Goal: Task Accomplishment & Management: Manage account settings

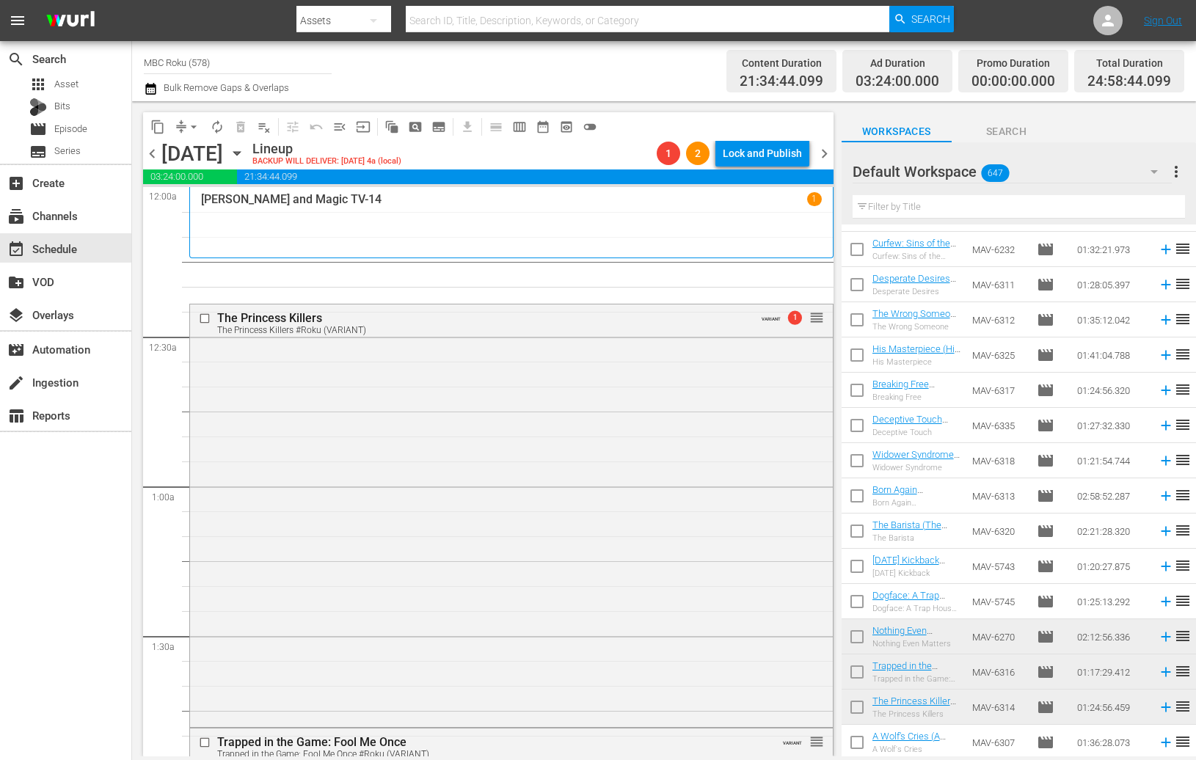
scroll to position [145, 0]
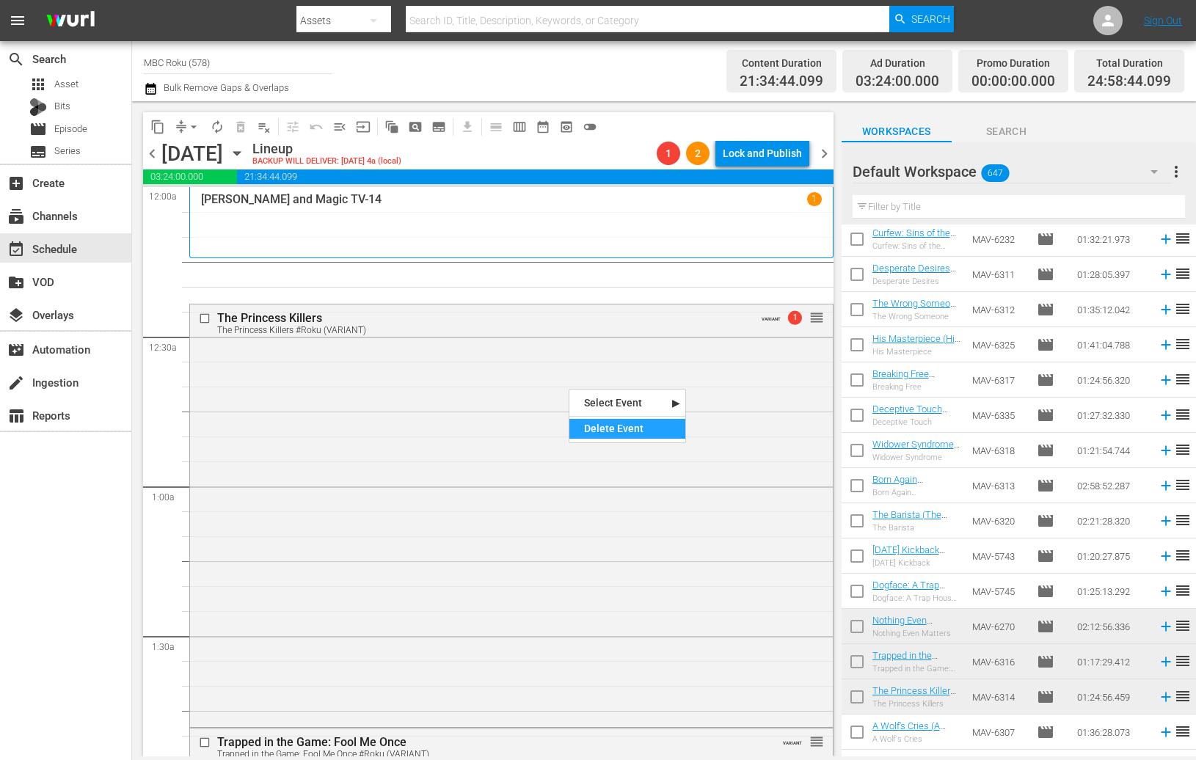
click at [608, 428] on div "Delete Event" at bounding box center [628, 429] width 116 height 20
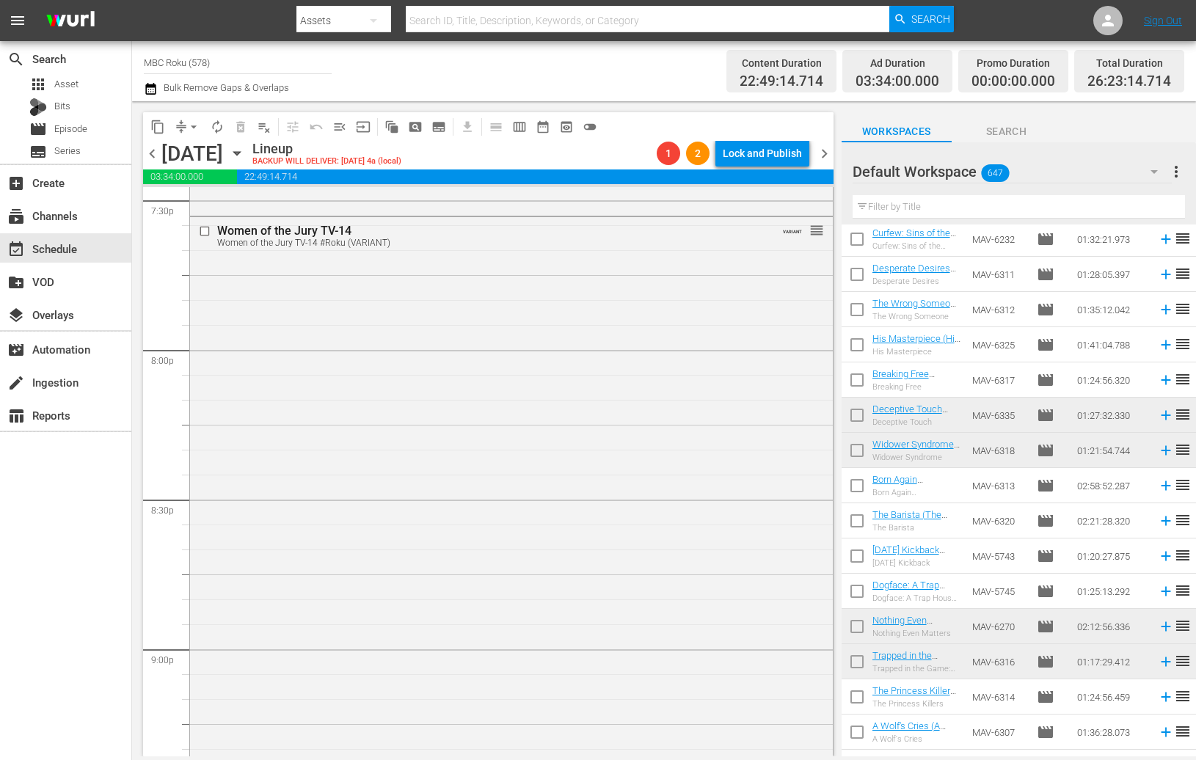
scroll to position [5830, 0]
click at [574, 528] on div "Delete Event" at bounding box center [553, 527] width 116 height 20
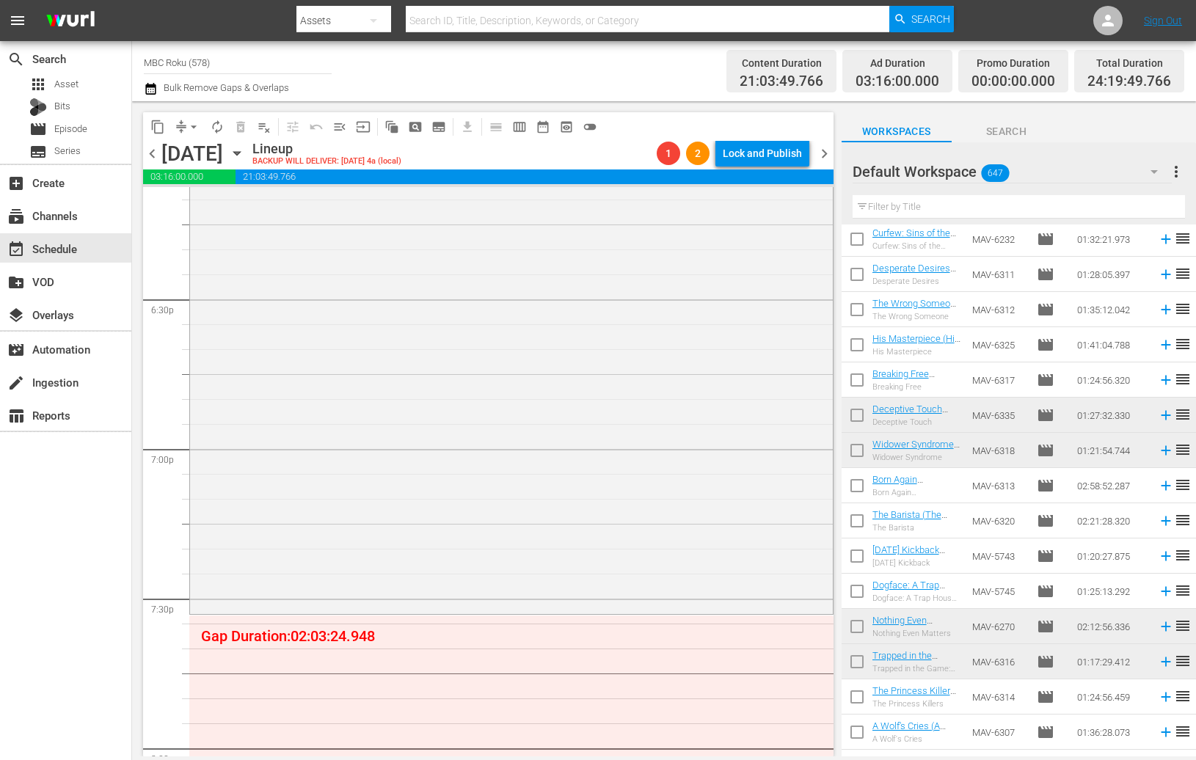
scroll to position [5450, 0]
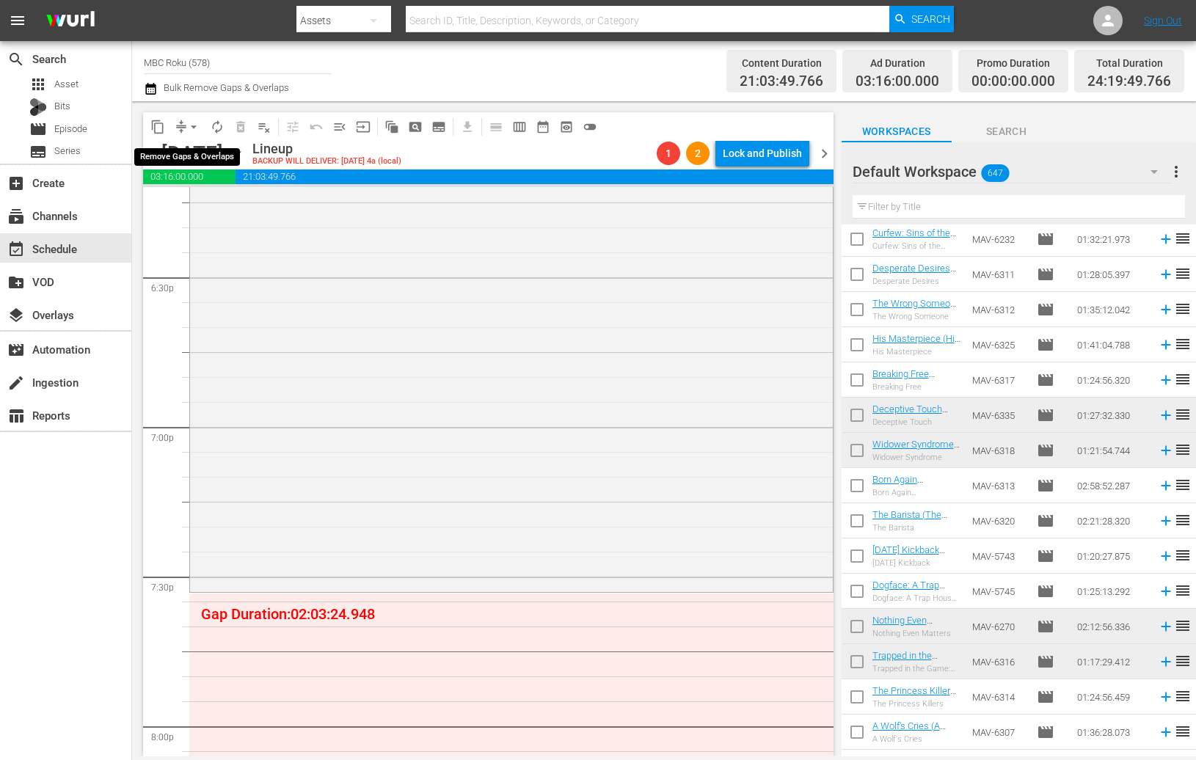
click at [194, 126] on span "arrow_drop_down" at bounding box center [193, 127] width 15 height 15
click at [248, 208] on li "Align to End of Previous Day" at bounding box center [194, 204] width 154 height 24
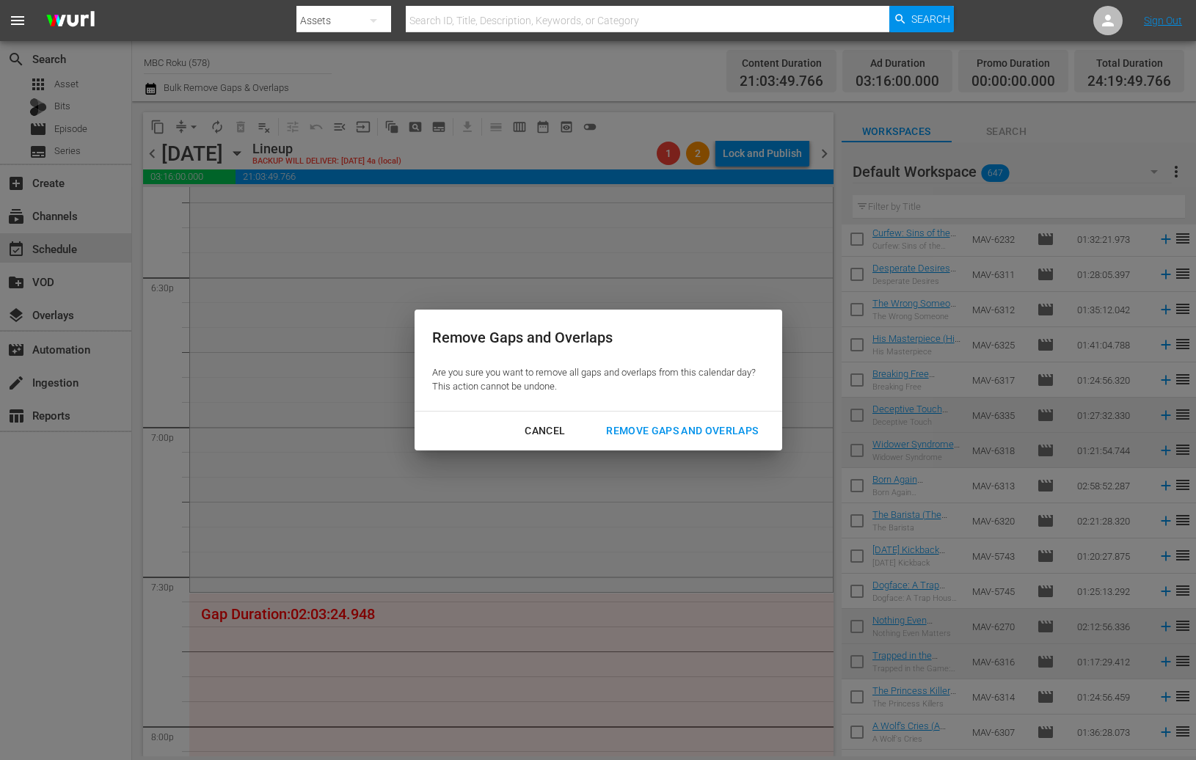
click at [752, 422] on div "Remove Gaps and Overlaps" at bounding box center [682, 431] width 175 height 18
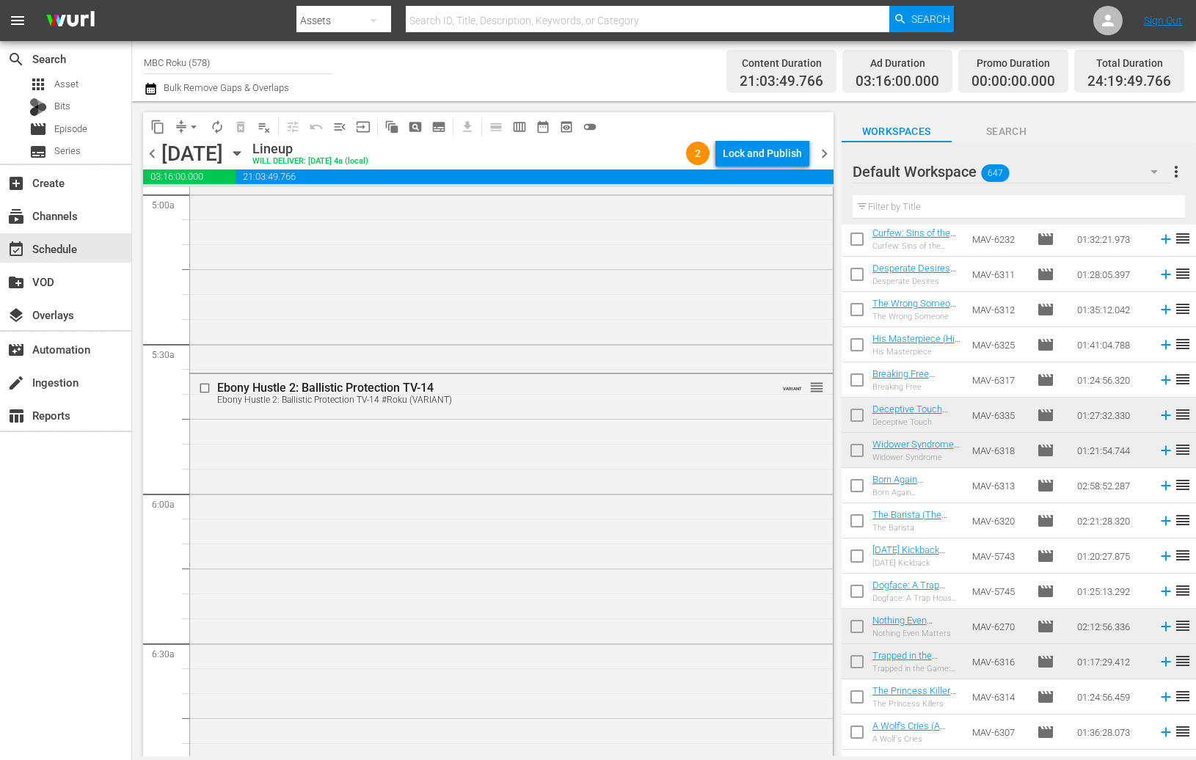
scroll to position [0, 0]
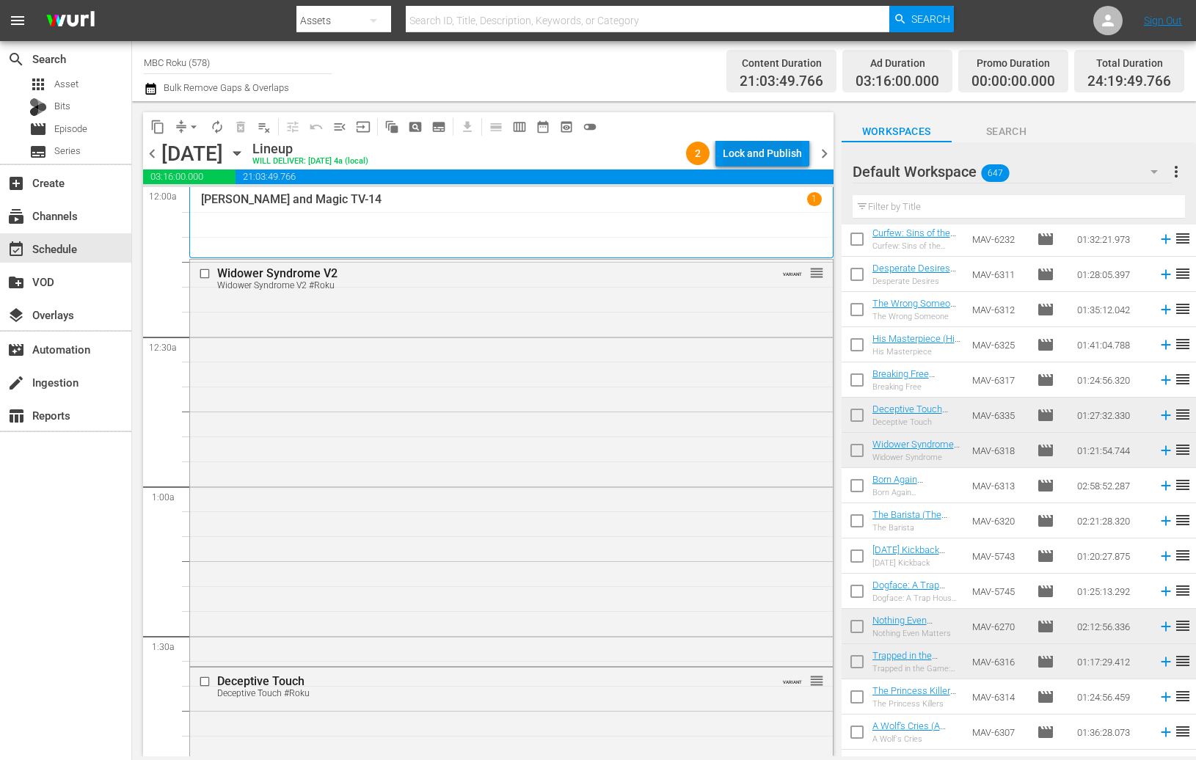
click at [787, 153] on div "Lock and Publish" at bounding box center [762, 153] width 79 height 26
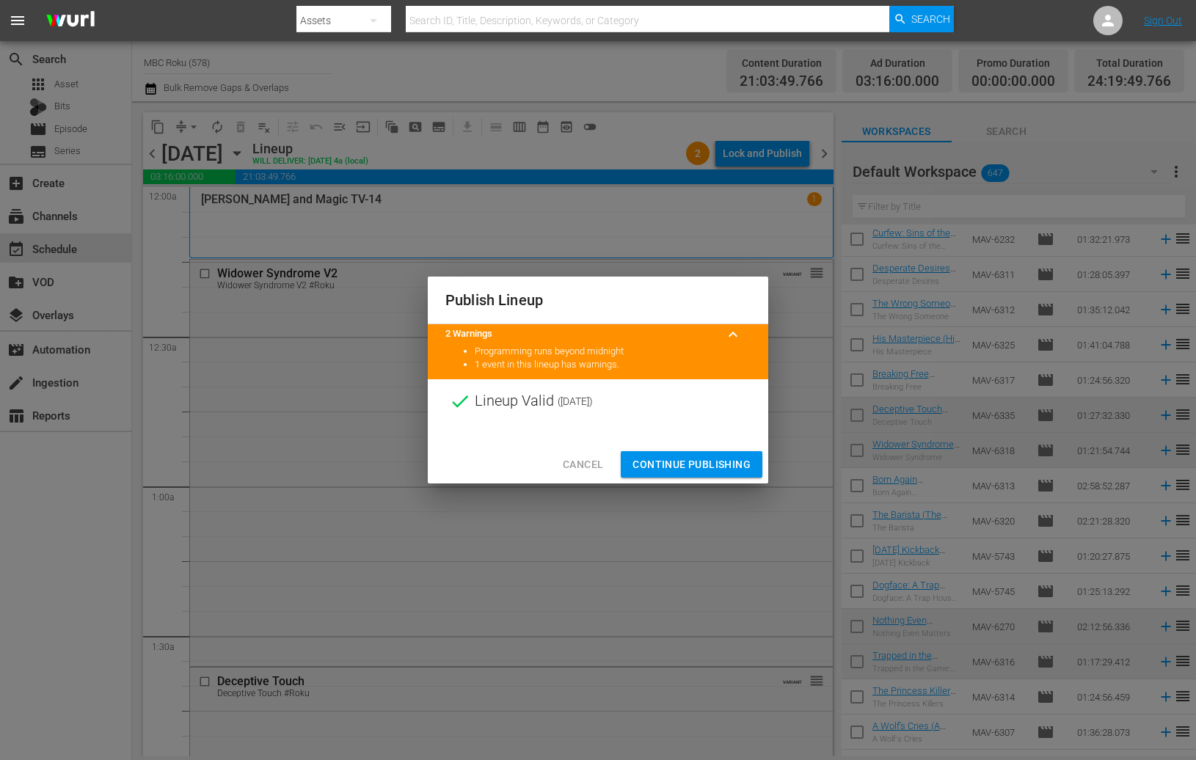
click at [738, 462] on span "Continue Publishing" at bounding box center [692, 465] width 118 height 18
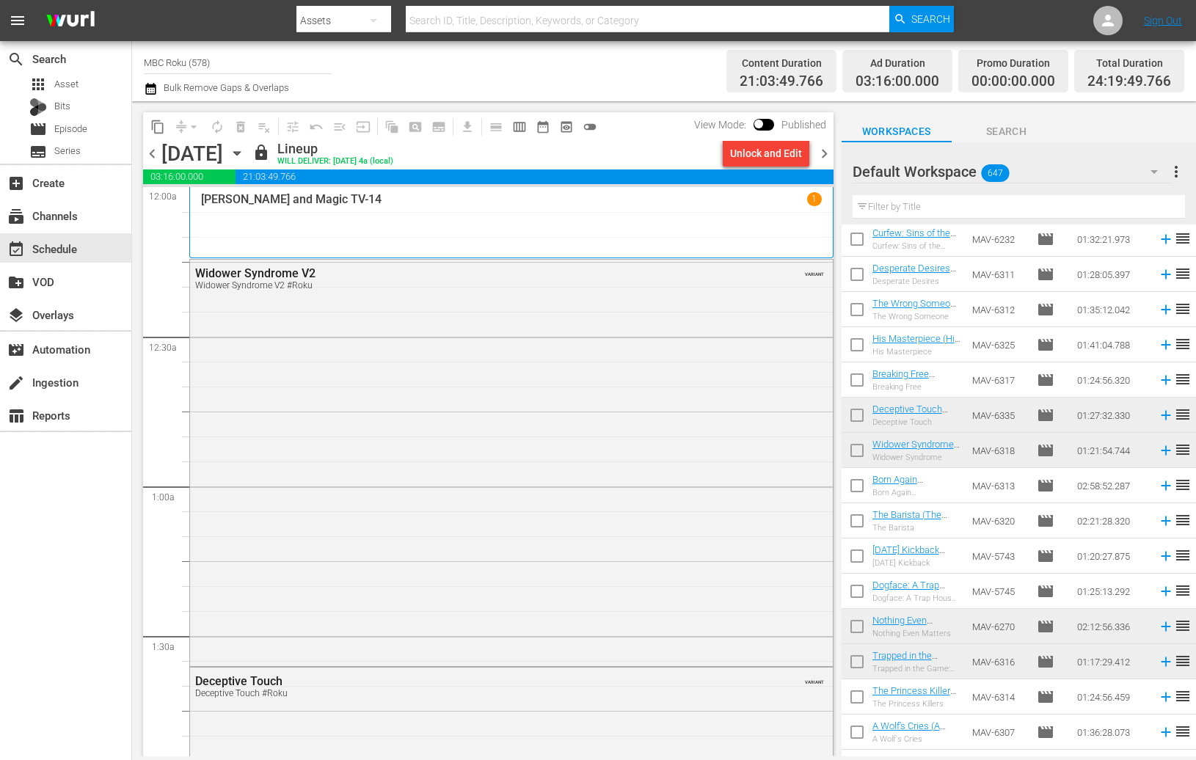
click at [827, 157] on span "chevron_right" at bounding box center [824, 154] width 18 height 18
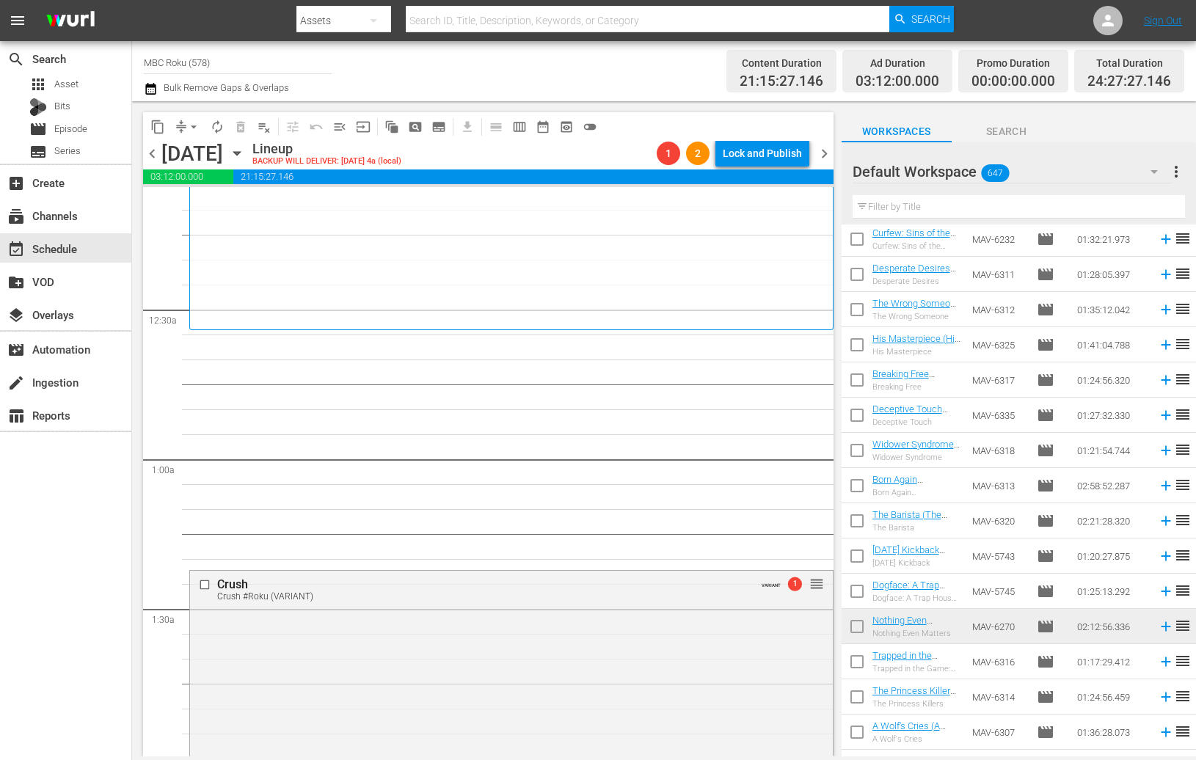
scroll to position [34, 0]
click at [195, 123] on span "arrow_drop_down" at bounding box center [193, 127] width 15 height 15
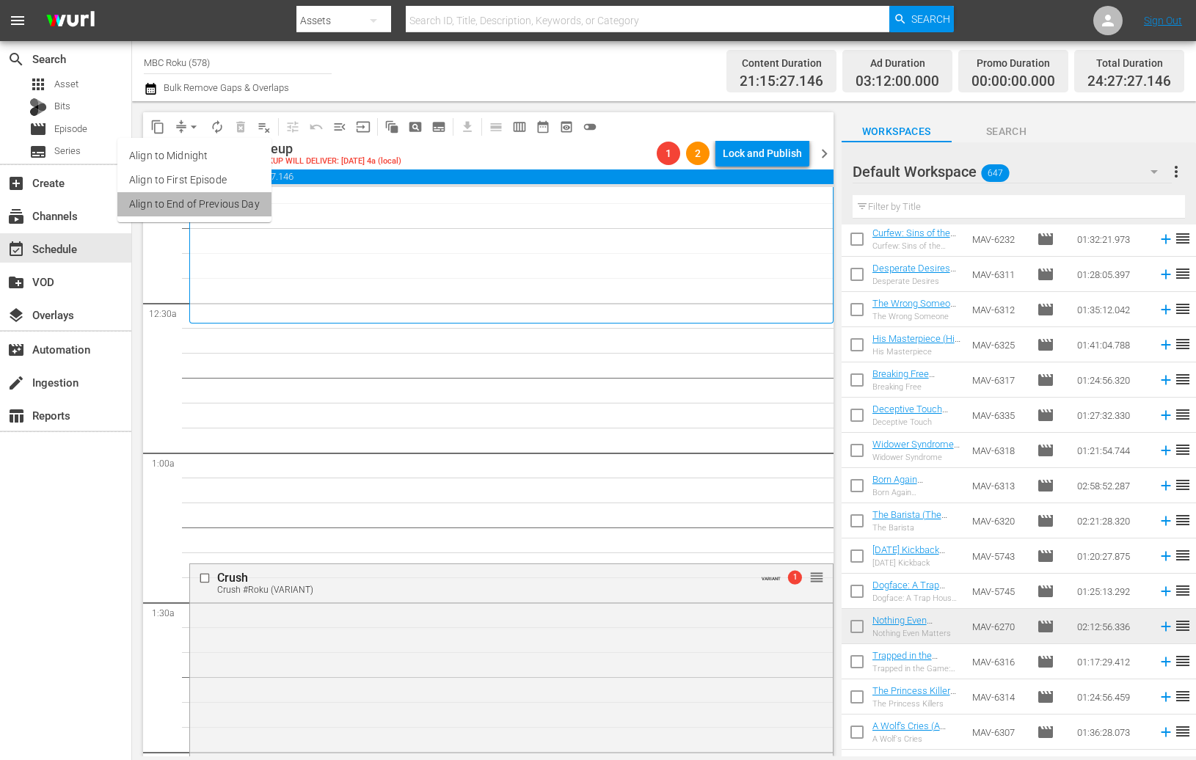
click at [217, 200] on li "Align to End of Previous Day" at bounding box center [194, 204] width 154 height 24
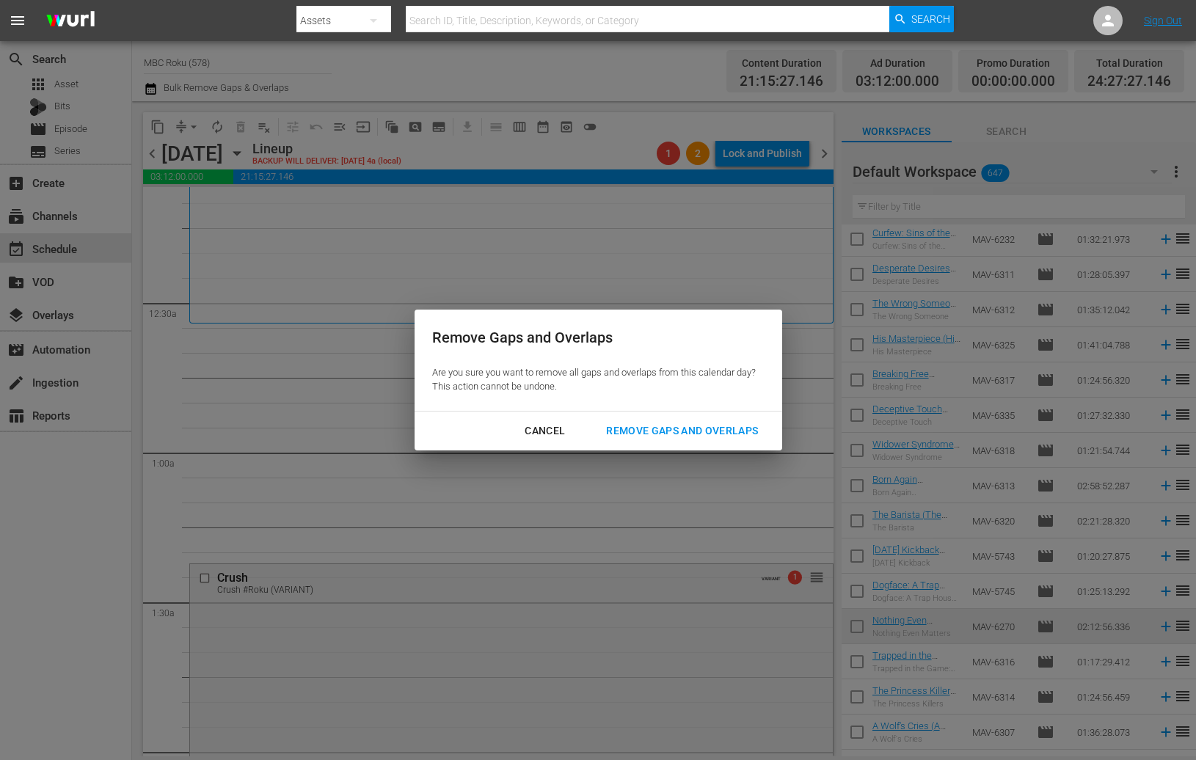
click at [674, 421] on button "Remove Gaps and Overlaps" at bounding box center [682, 431] width 187 height 27
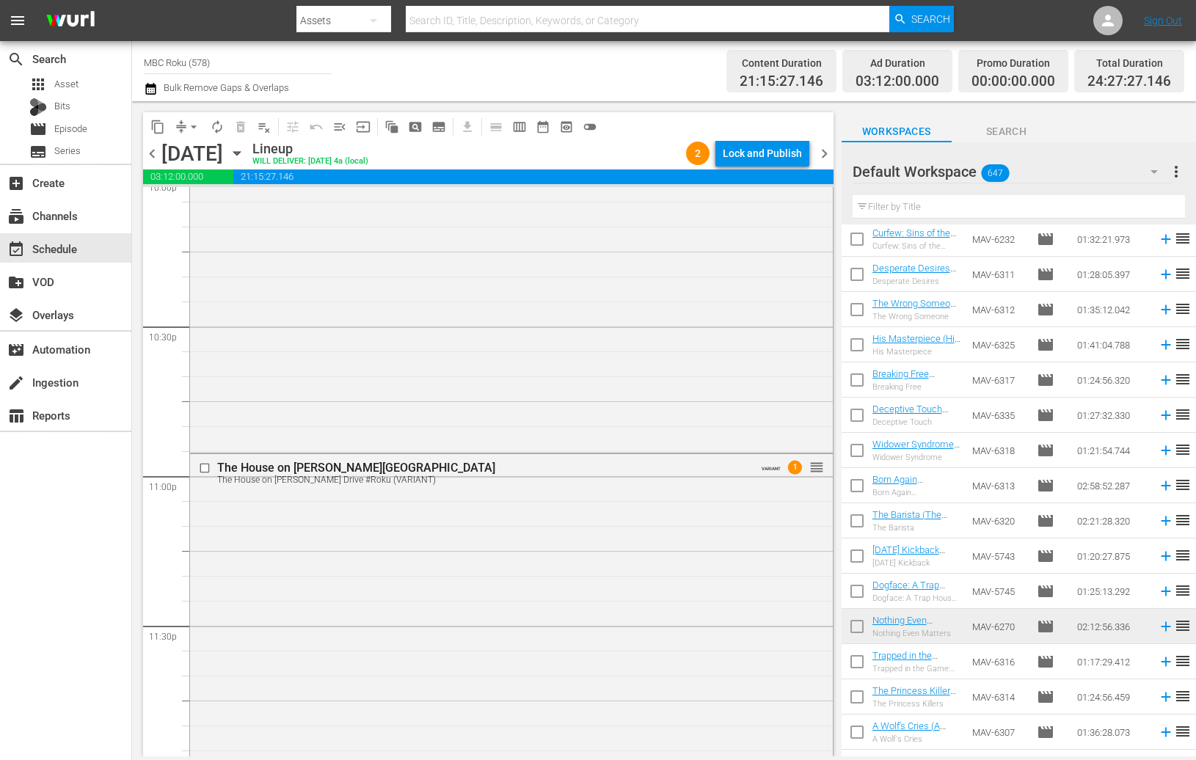
scroll to position [6557, 0]
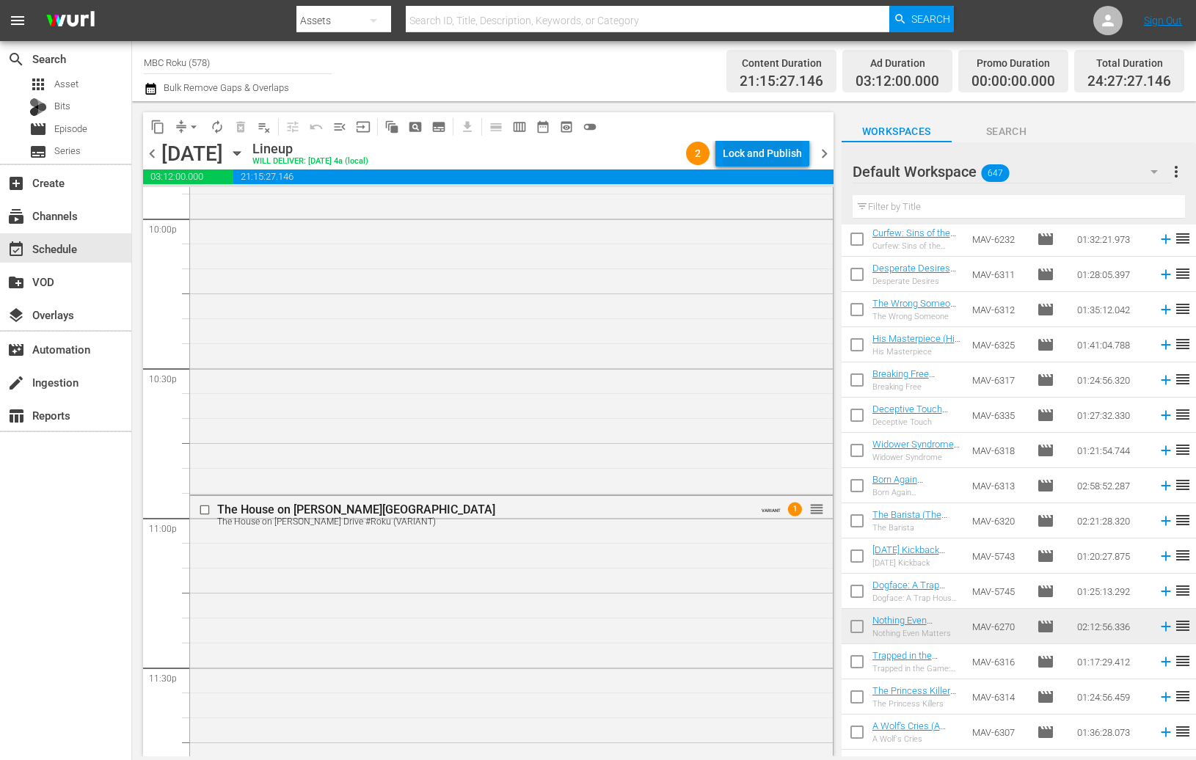
click at [760, 148] on div "Lock and Publish" at bounding box center [762, 153] width 79 height 26
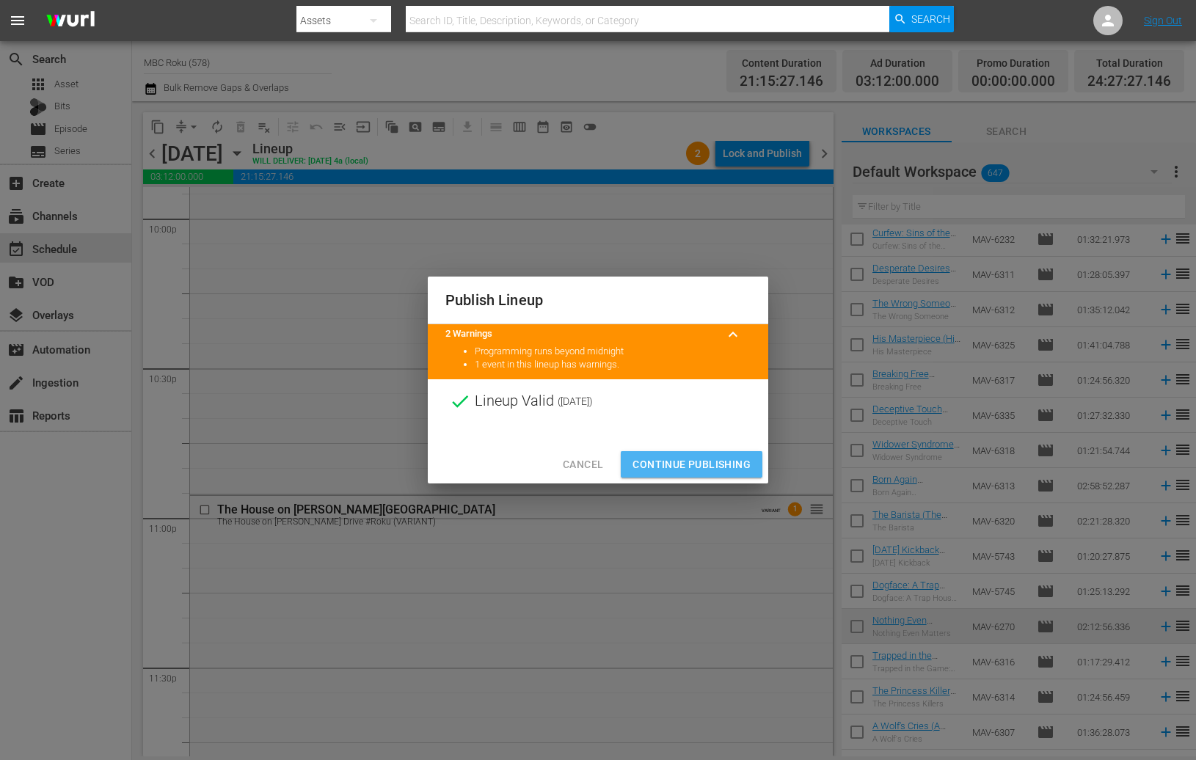
click at [716, 456] on span "Continue Publishing" at bounding box center [692, 465] width 118 height 18
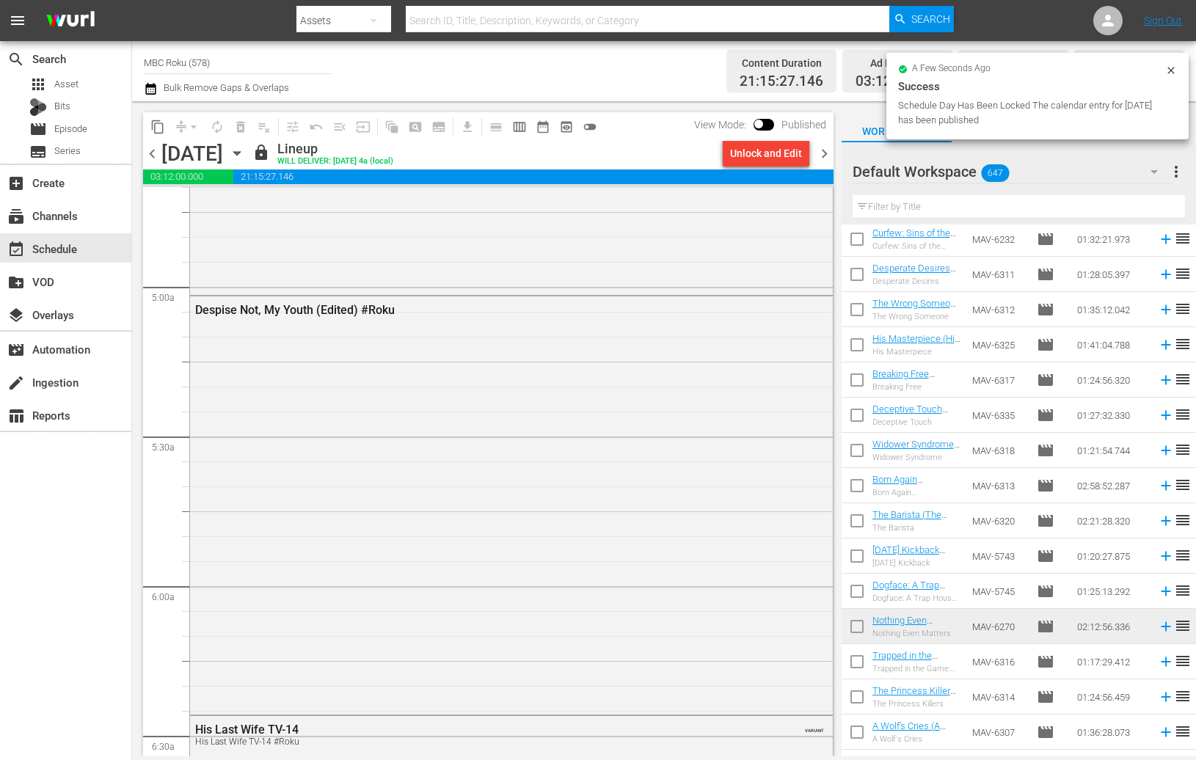
scroll to position [0, 0]
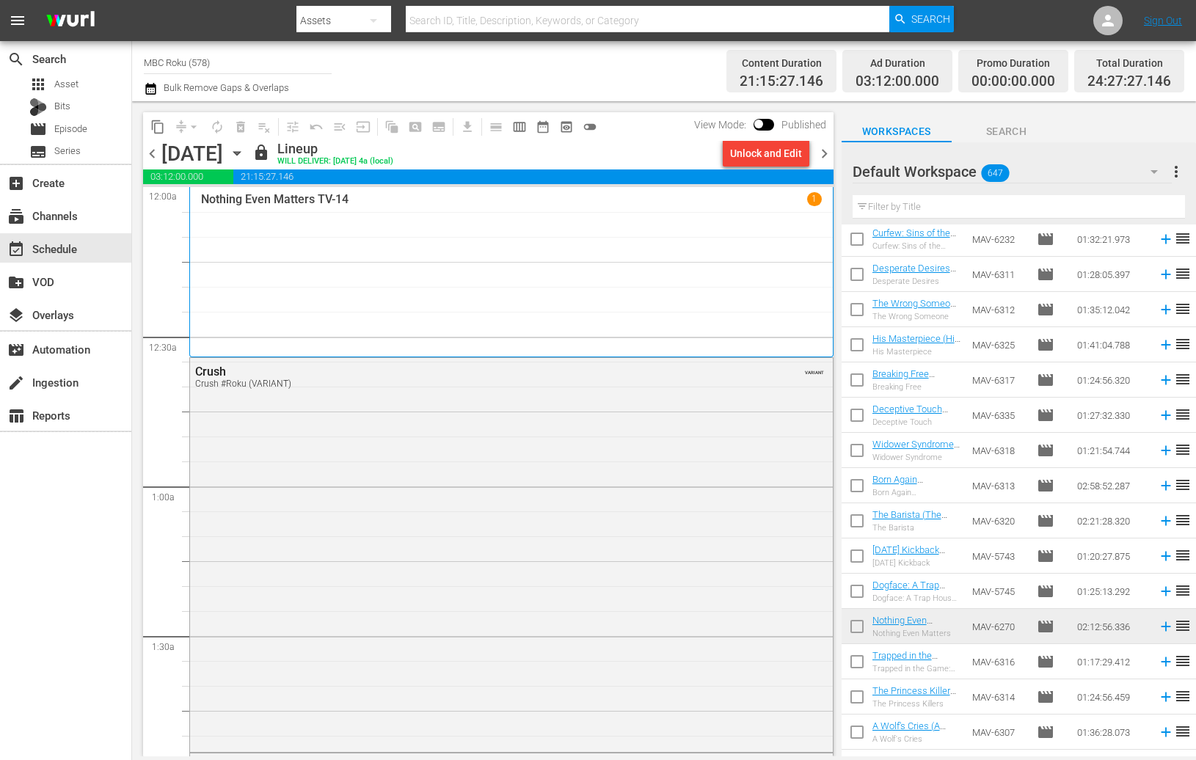
click at [825, 150] on span "chevron_right" at bounding box center [824, 154] width 18 height 18
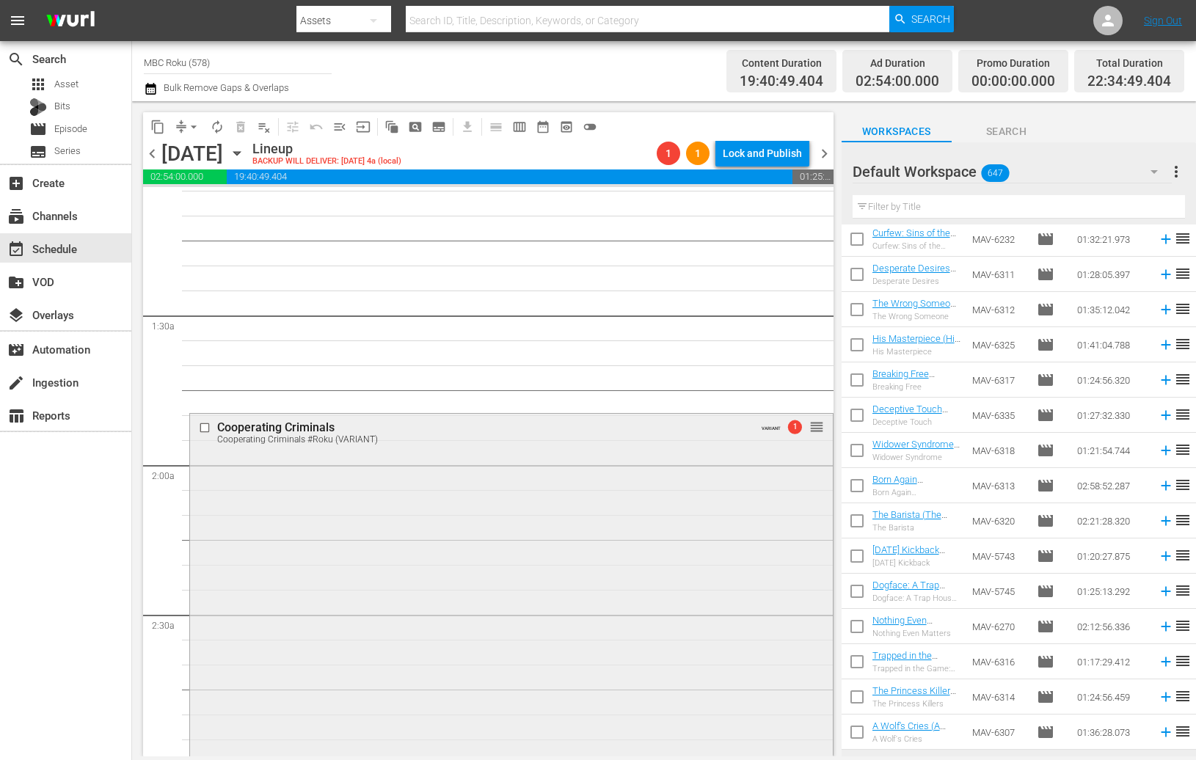
scroll to position [312, 0]
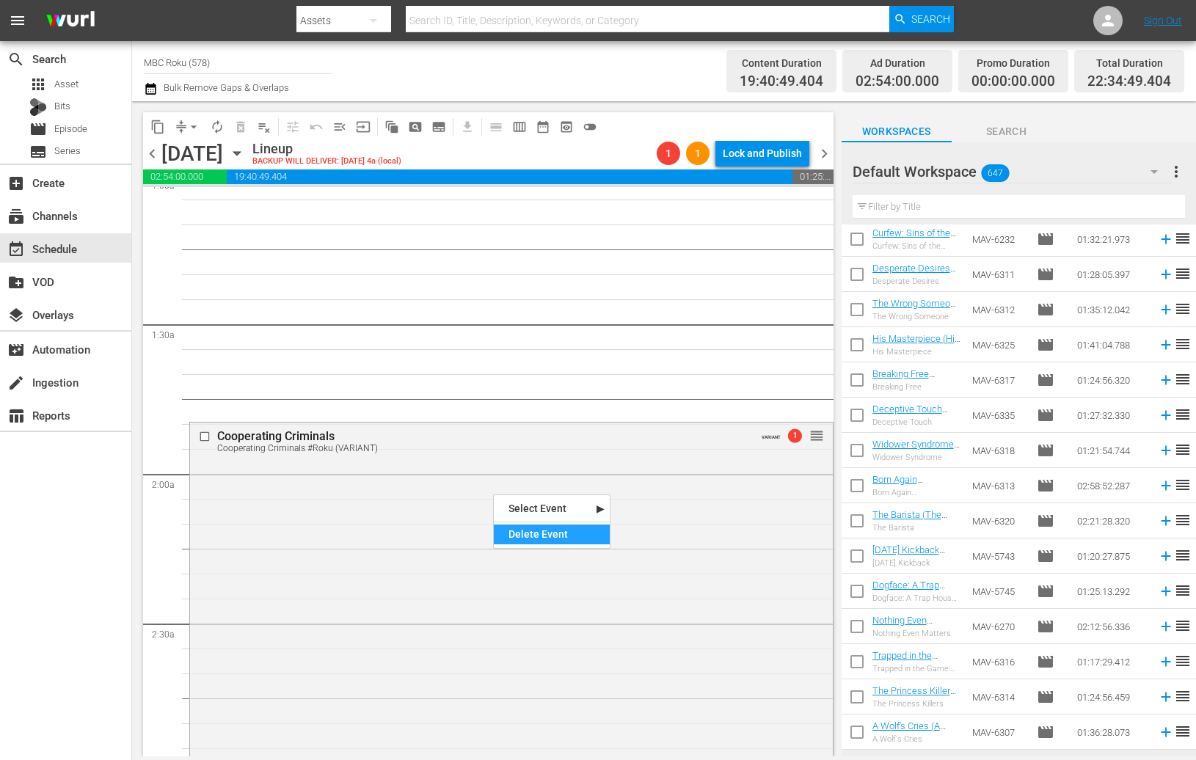
click at [521, 532] on div "Delete Event" at bounding box center [552, 535] width 116 height 20
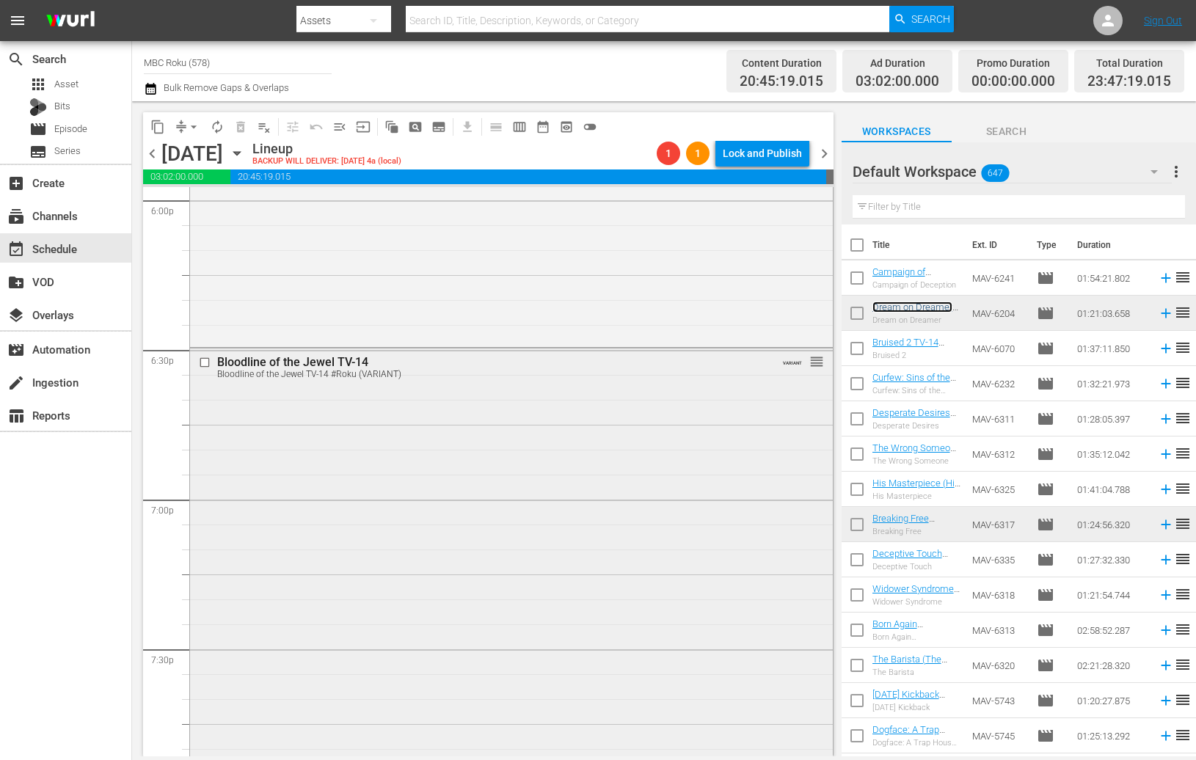
scroll to position [5379, 0]
click at [199, 125] on span "arrow_drop_down" at bounding box center [193, 127] width 15 height 15
click at [222, 200] on li "Align to End of Previous Day" at bounding box center [194, 204] width 154 height 24
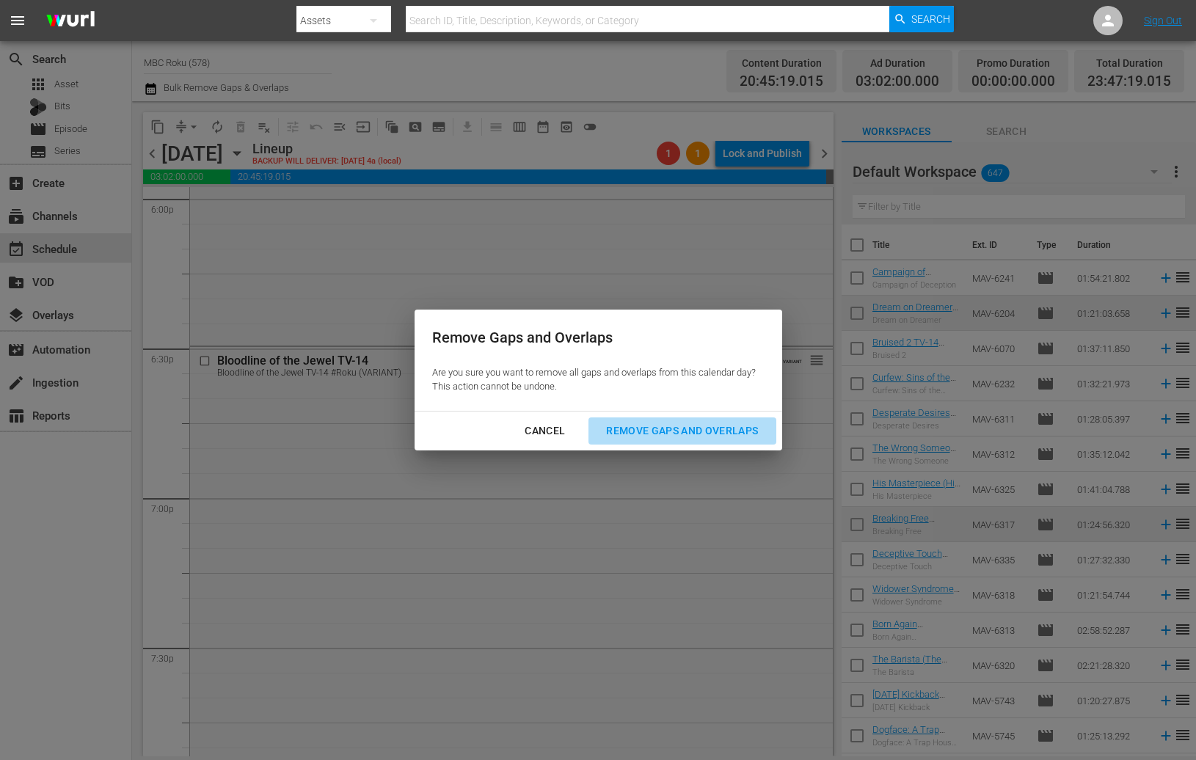
click at [757, 434] on div "Remove Gaps and Overlaps" at bounding box center [682, 431] width 175 height 18
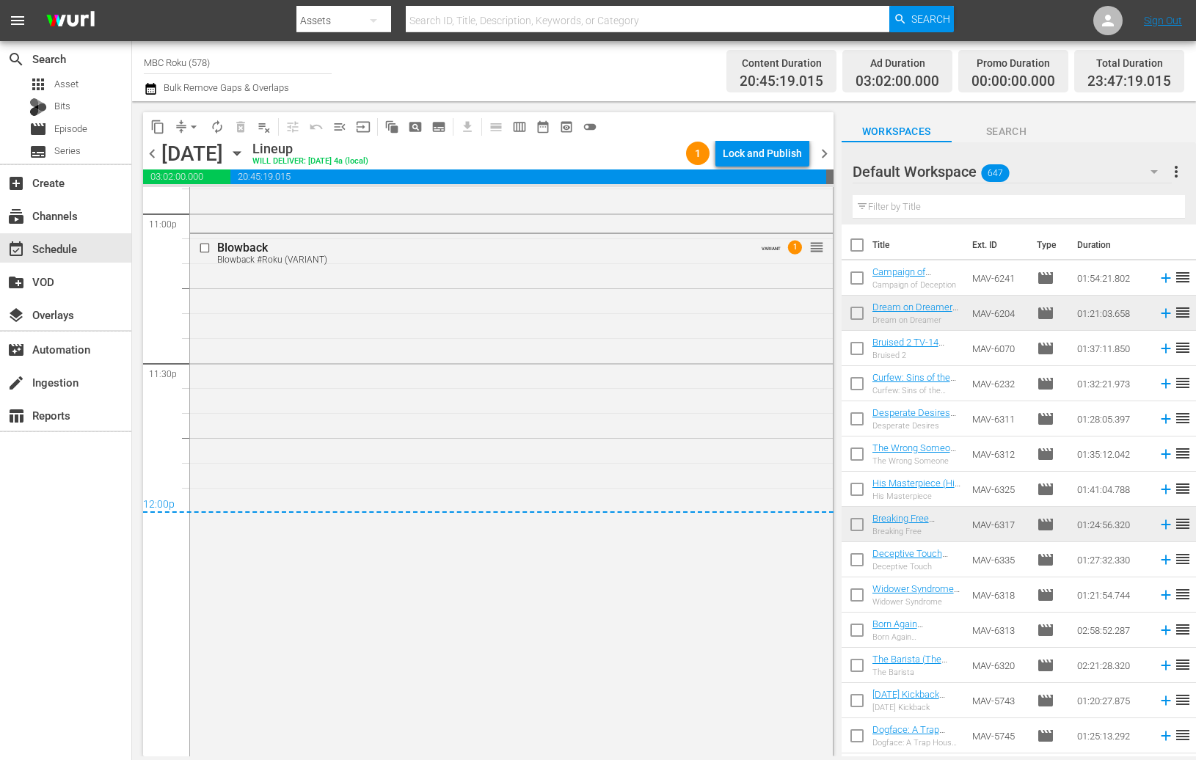
scroll to position [6860, 0]
click at [770, 159] on div "Lock and Publish" at bounding box center [762, 153] width 79 height 26
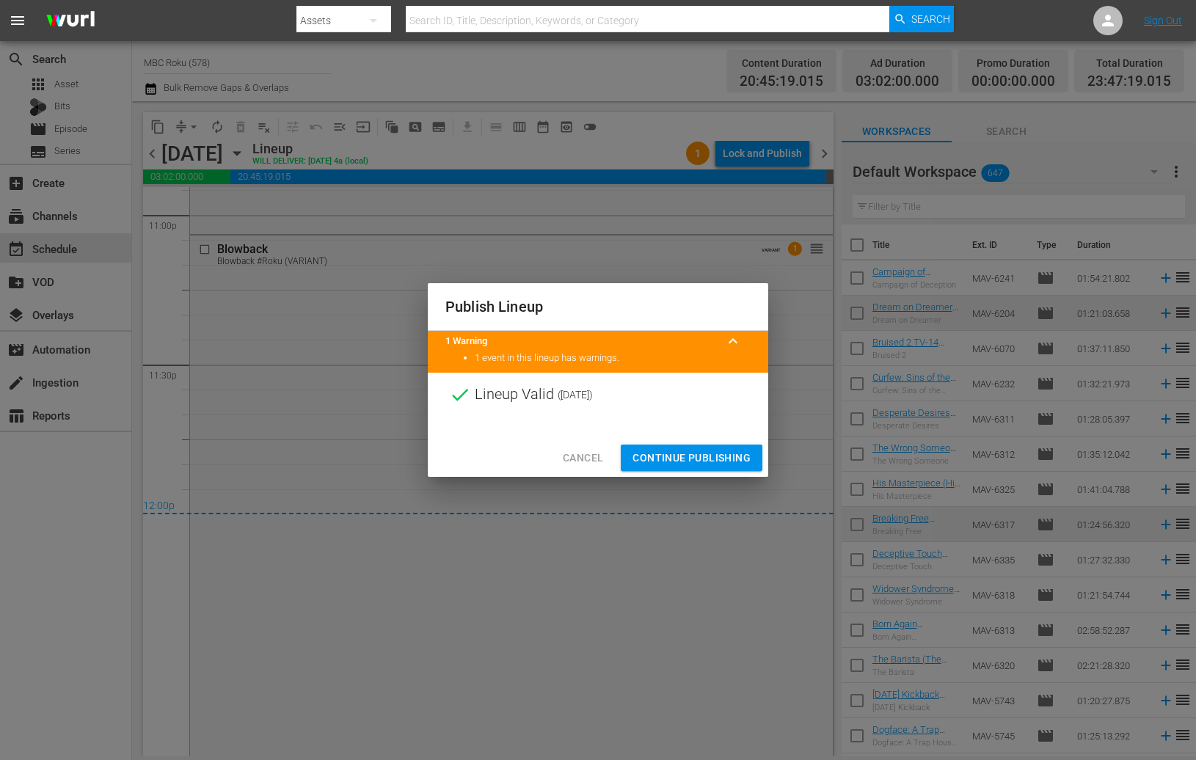
click at [690, 450] on span "Continue Publishing" at bounding box center [692, 458] width 118 height 18
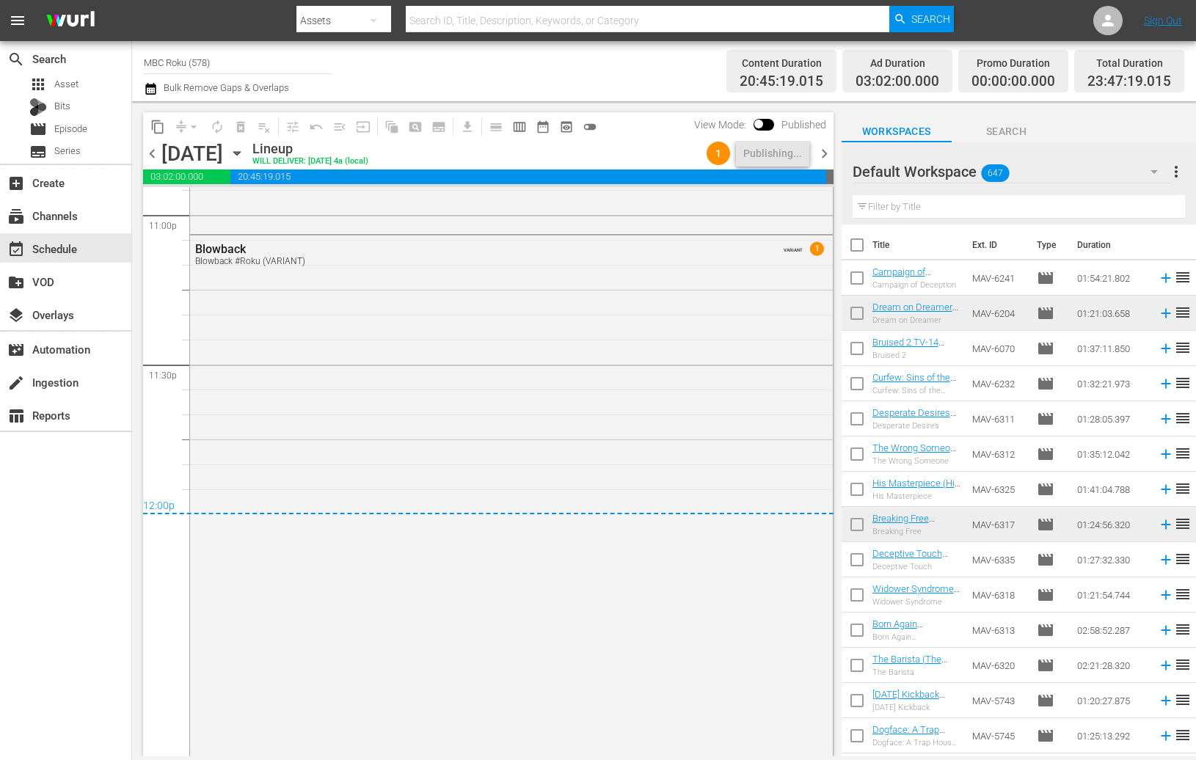
click at [827, 155] on span "chevron_right" at bounding box center [824, 154] width 18 height 18
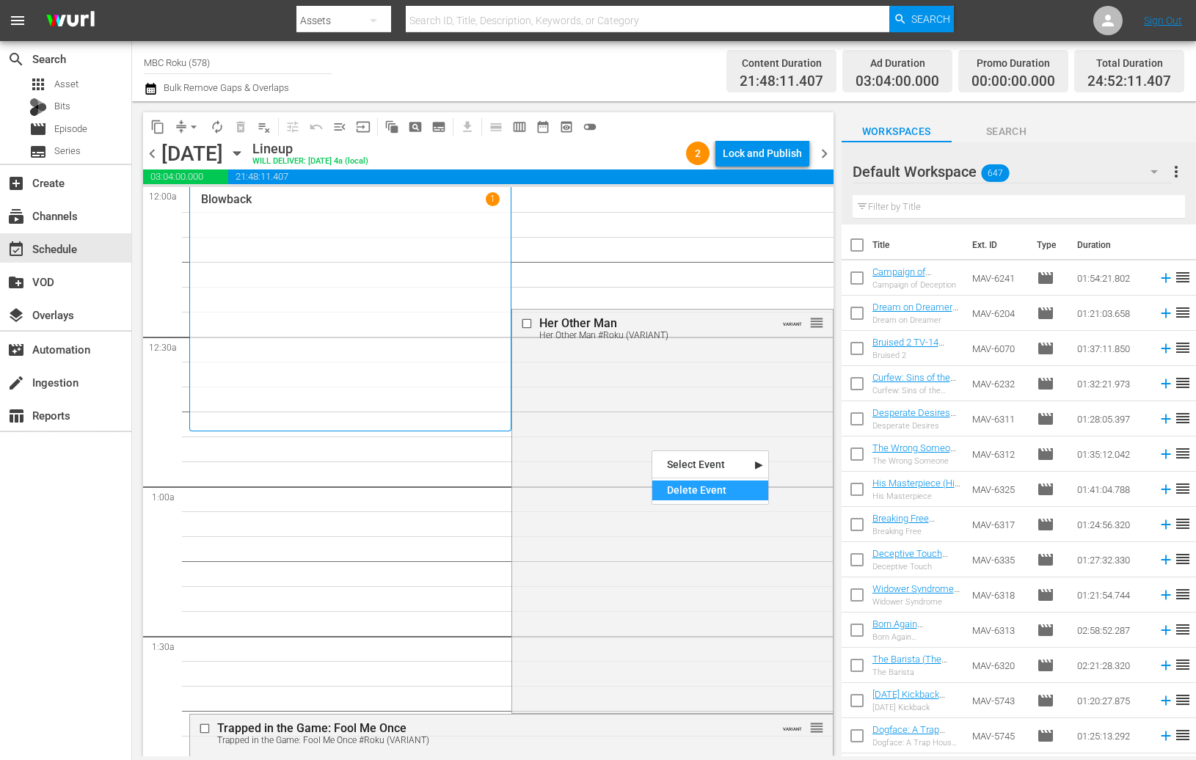
click at [709, 499] on div "Delete Event" at bounding box center [711, 491] width 116 height 20
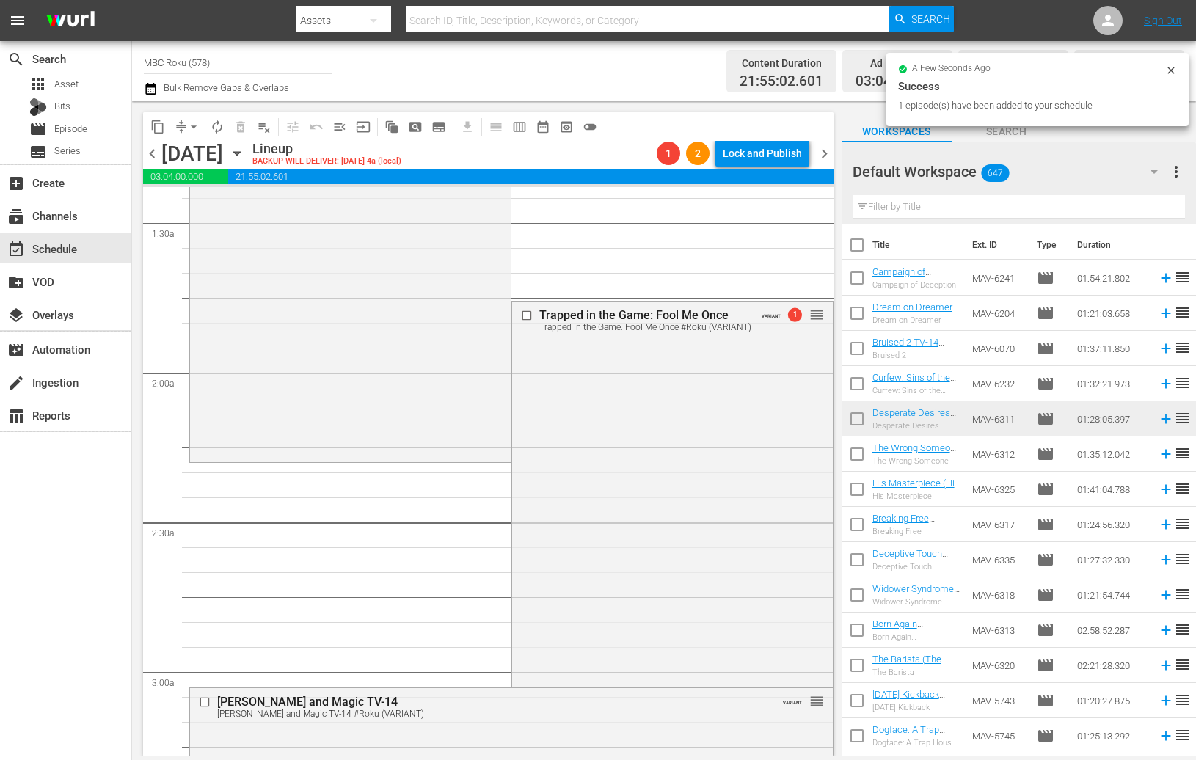
scroll to position [468, 0]
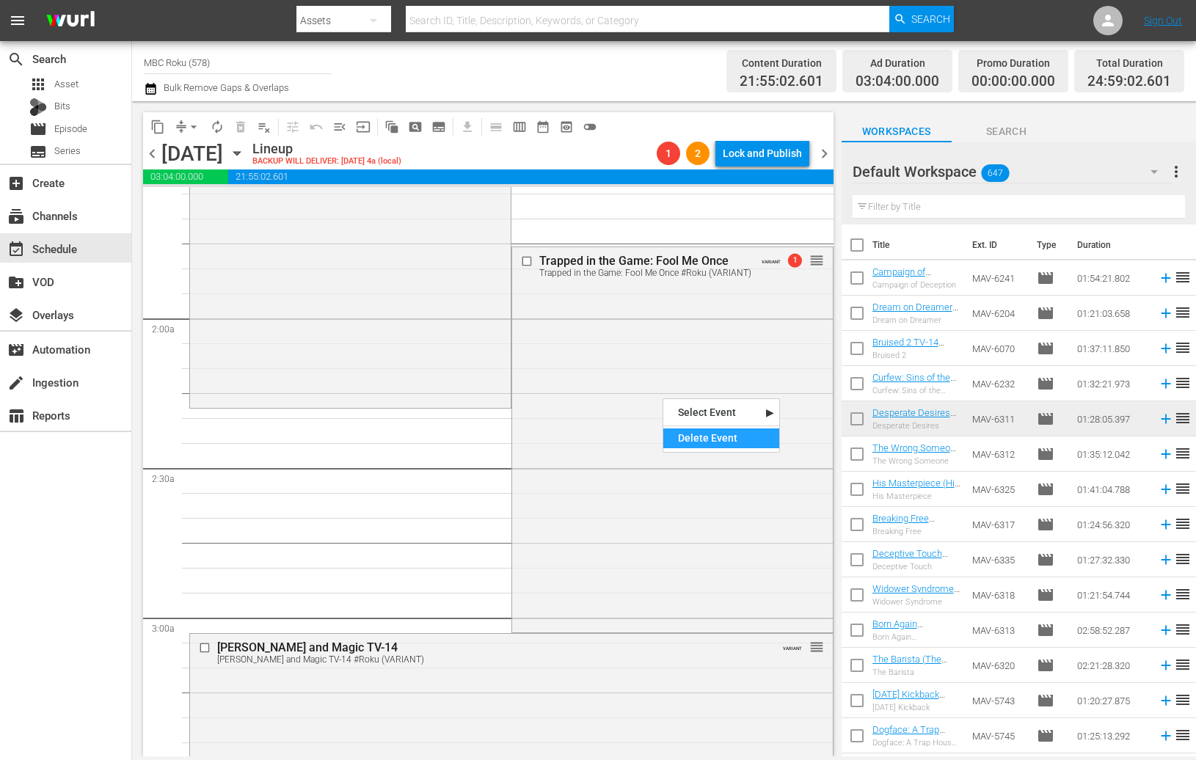
click at [697, 440] on div "Delete Event" at bounding box center [722, 439] width 116 height 20
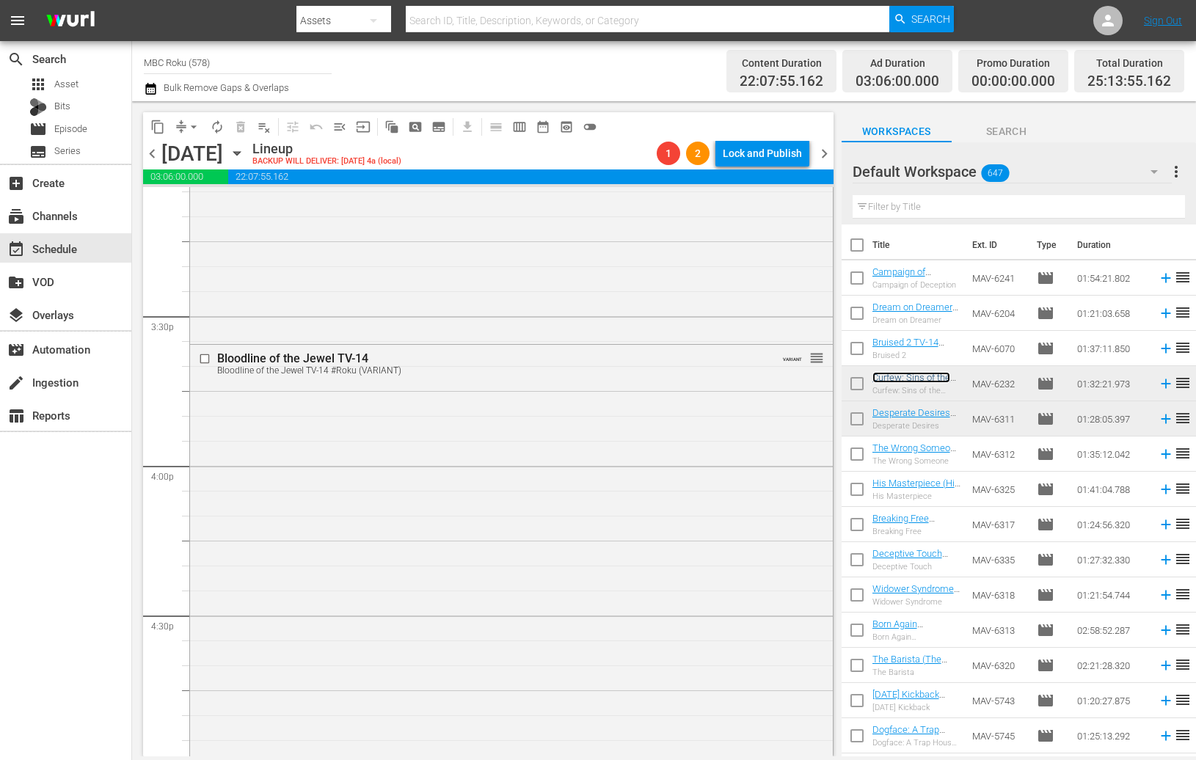
scroll to position [4505, 0]
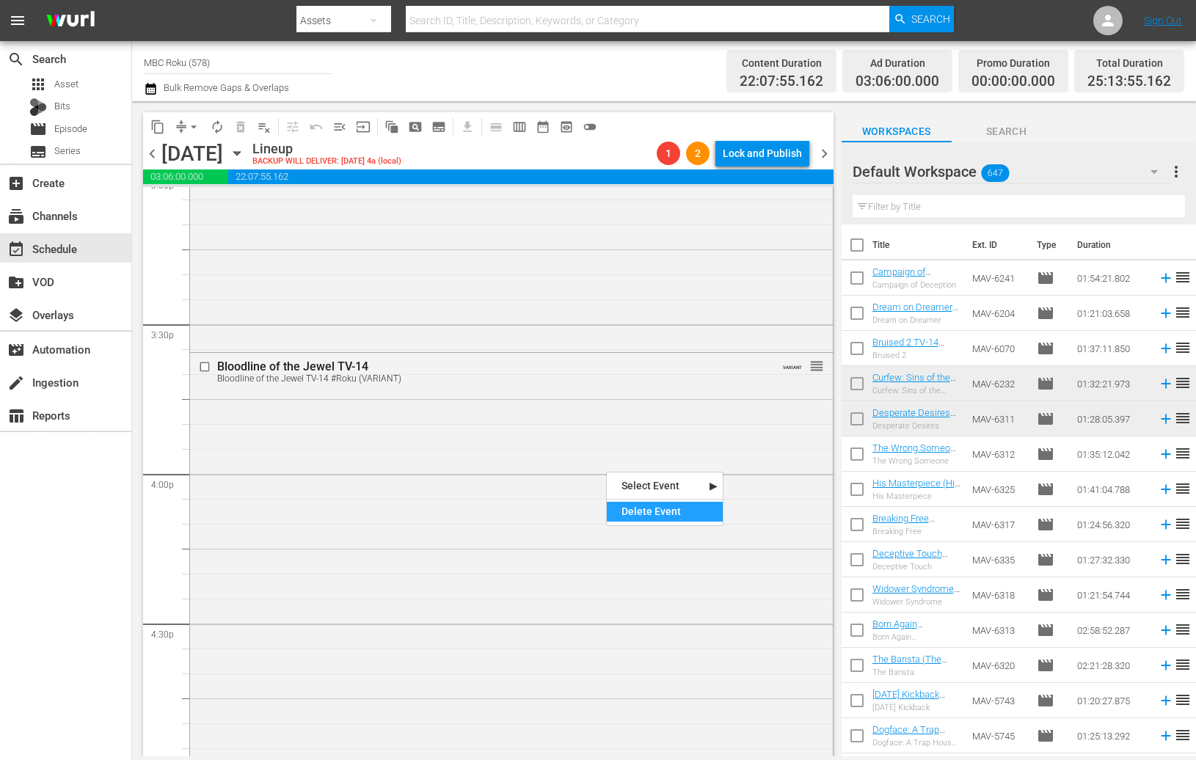
click at [664, 518] on div "Delete Event" at bounding box center [665, 512] width 116 height 20
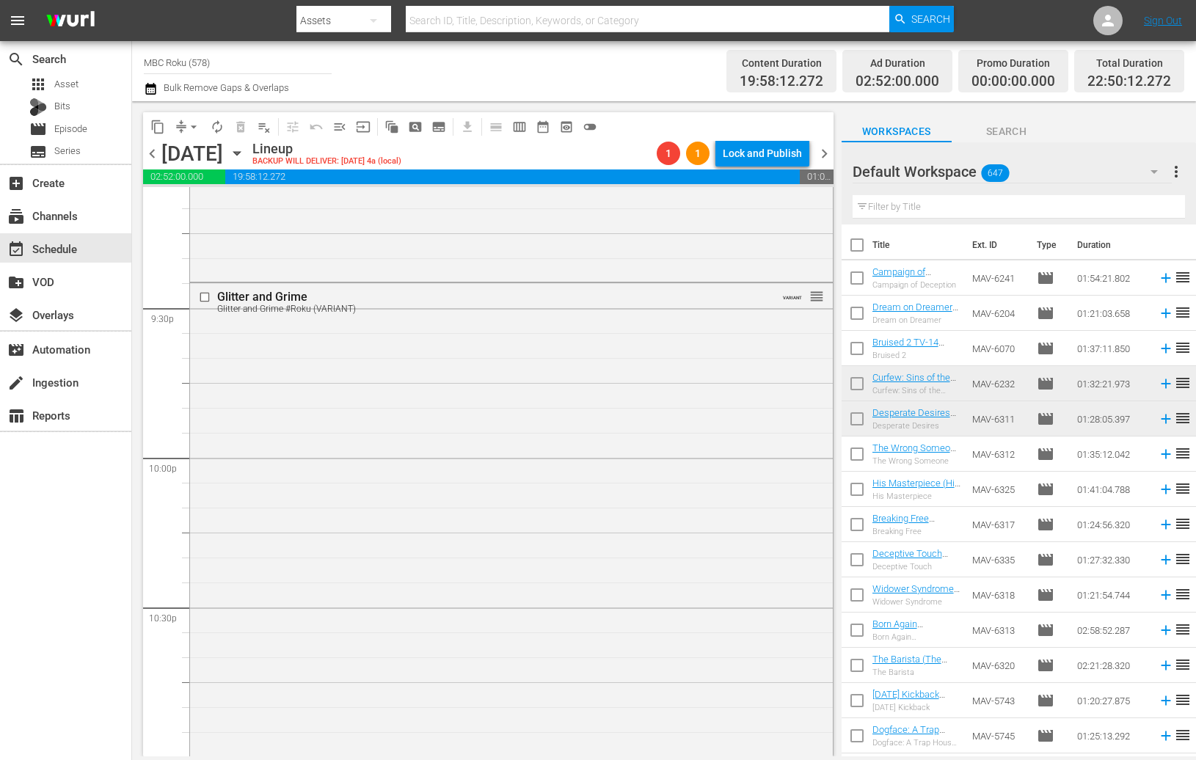
scroll to position [6294, 0]
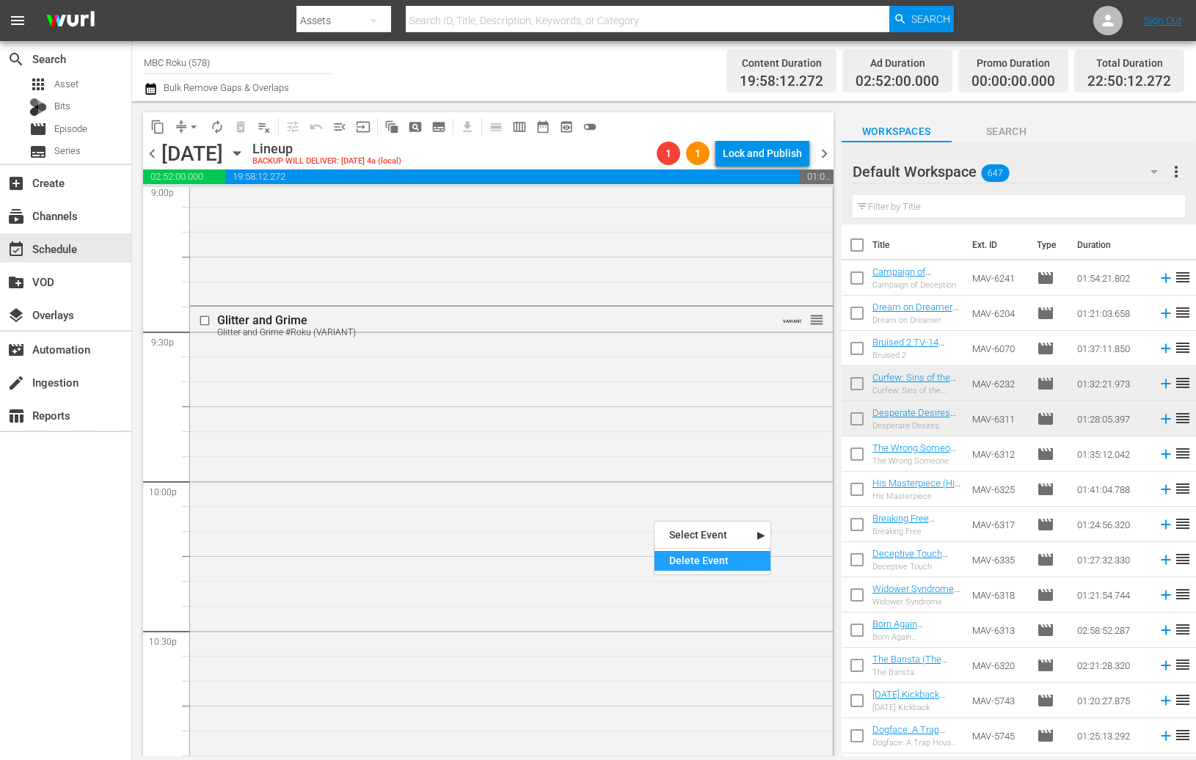
click at [708, 562] on div "Delete Event" at bounding box center [713, 561] width 116 height 20
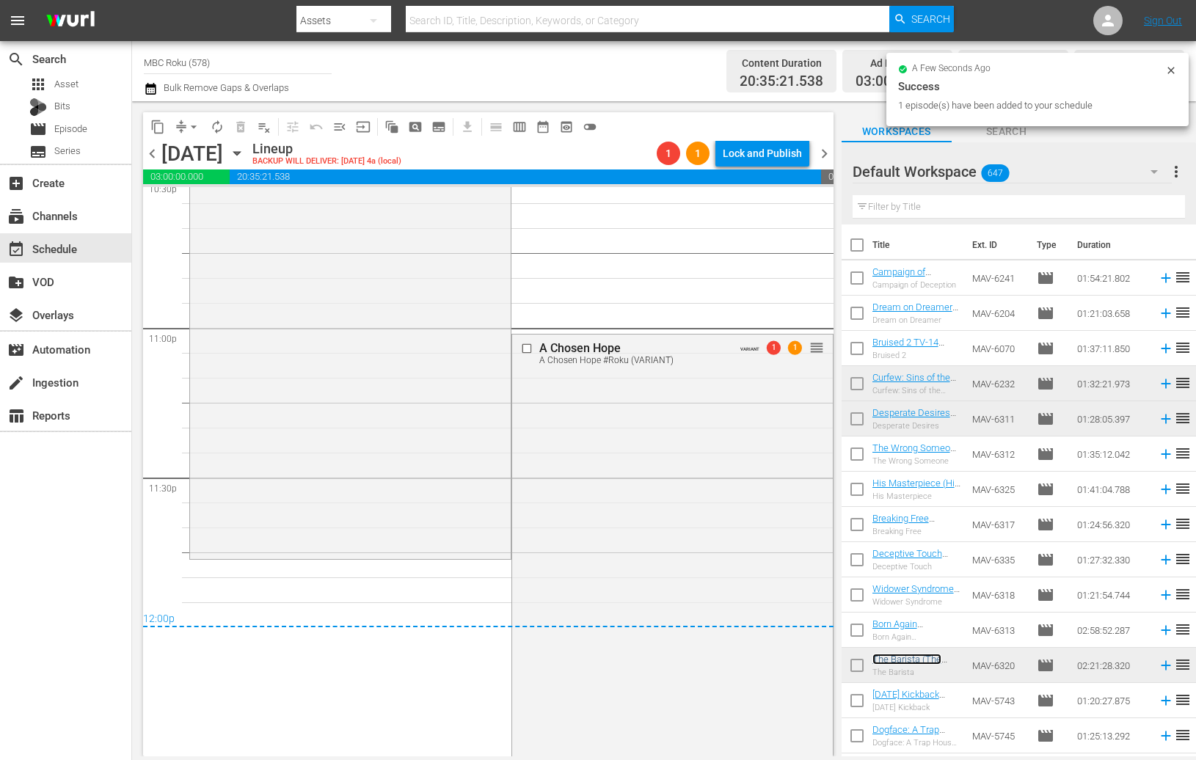
scroll to position [6754, 0]
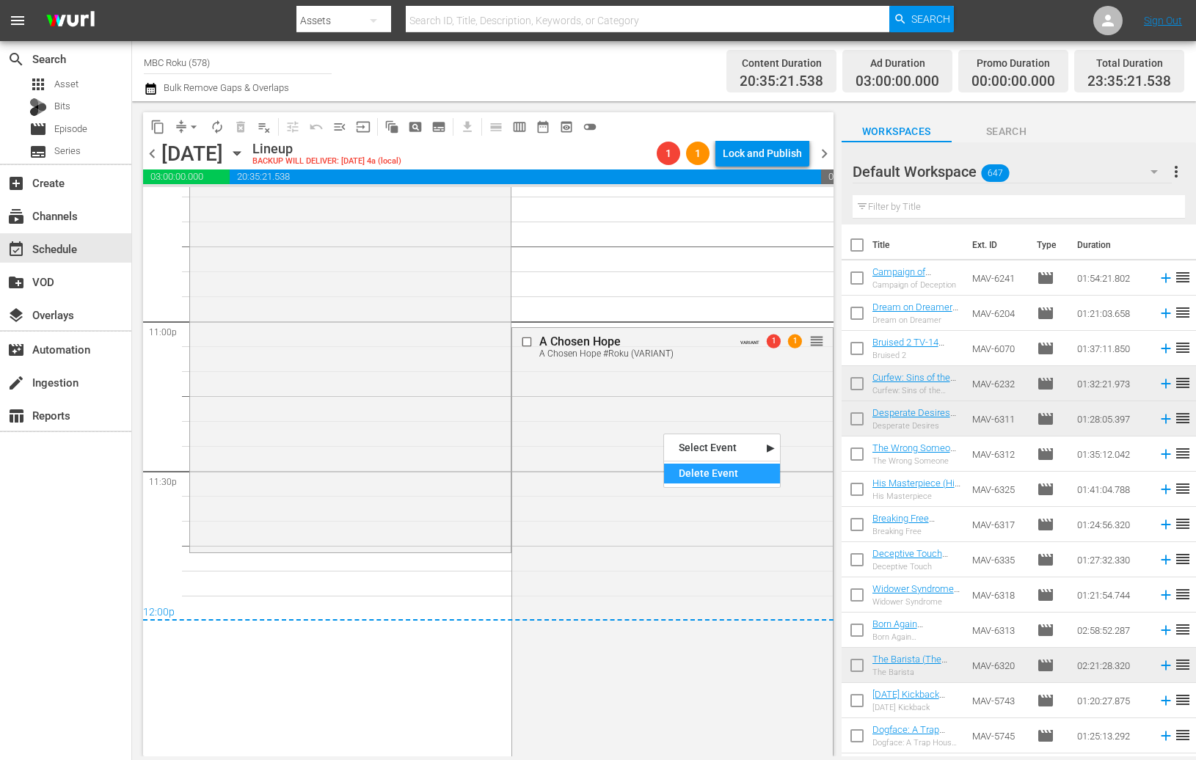
click at [691, 472] on div "Delete Event" at bounding box center [722, 474] width 116 height 20
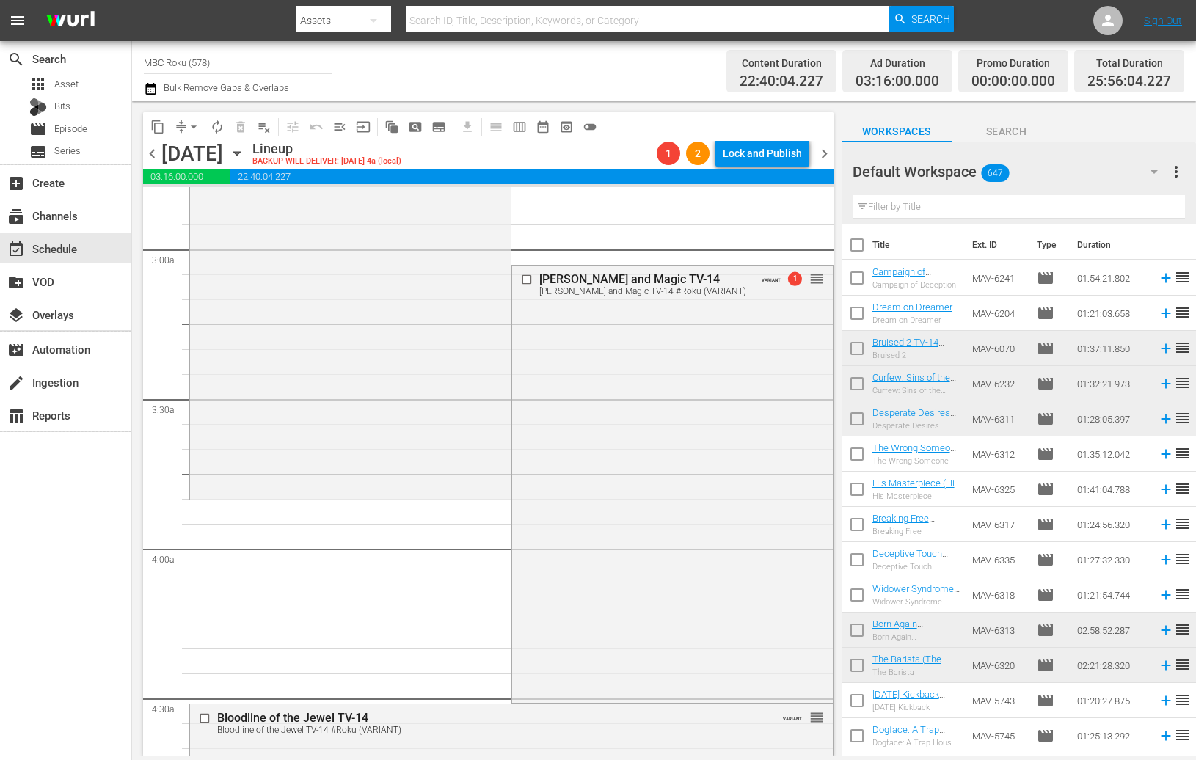
scroll to position [0, 0]
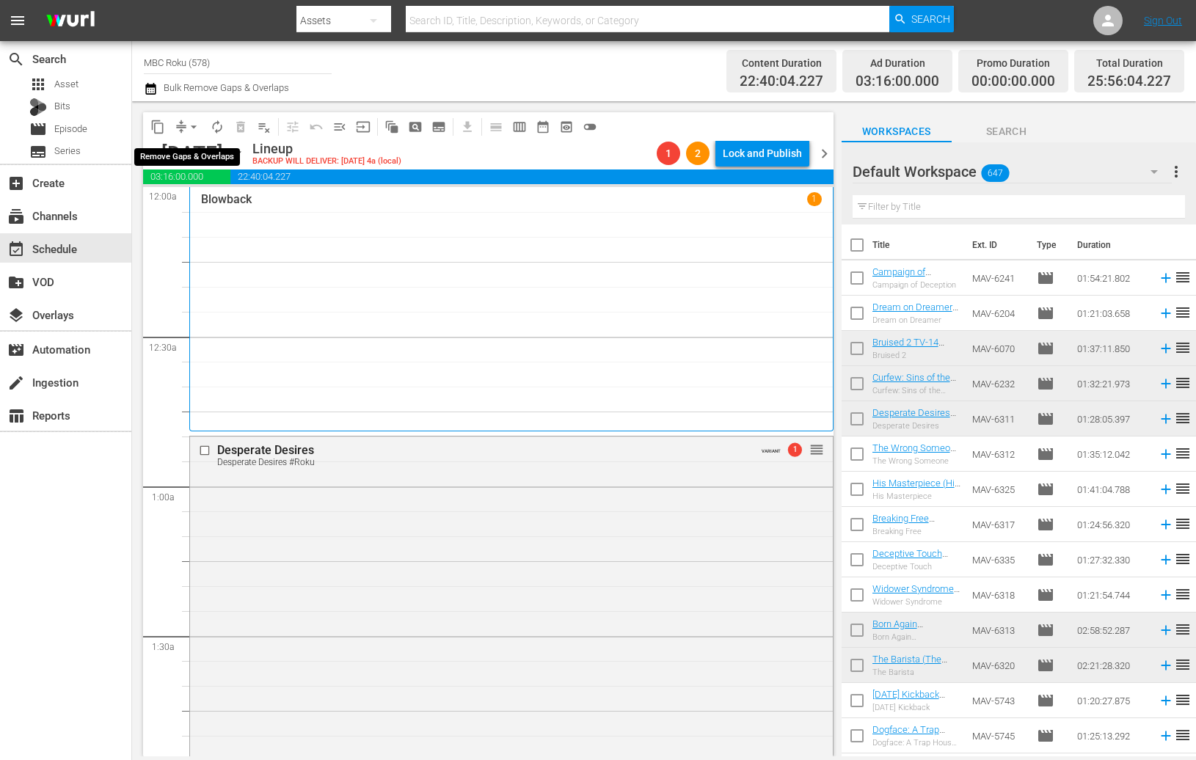
click at [192, 125] on span "arrow_drop_down" at bounding box center [193, 127] width 15 height 15
click at [231, 209] on li "Align to End of Previous Day" at bounding box center [194, 204] width 154 height 24
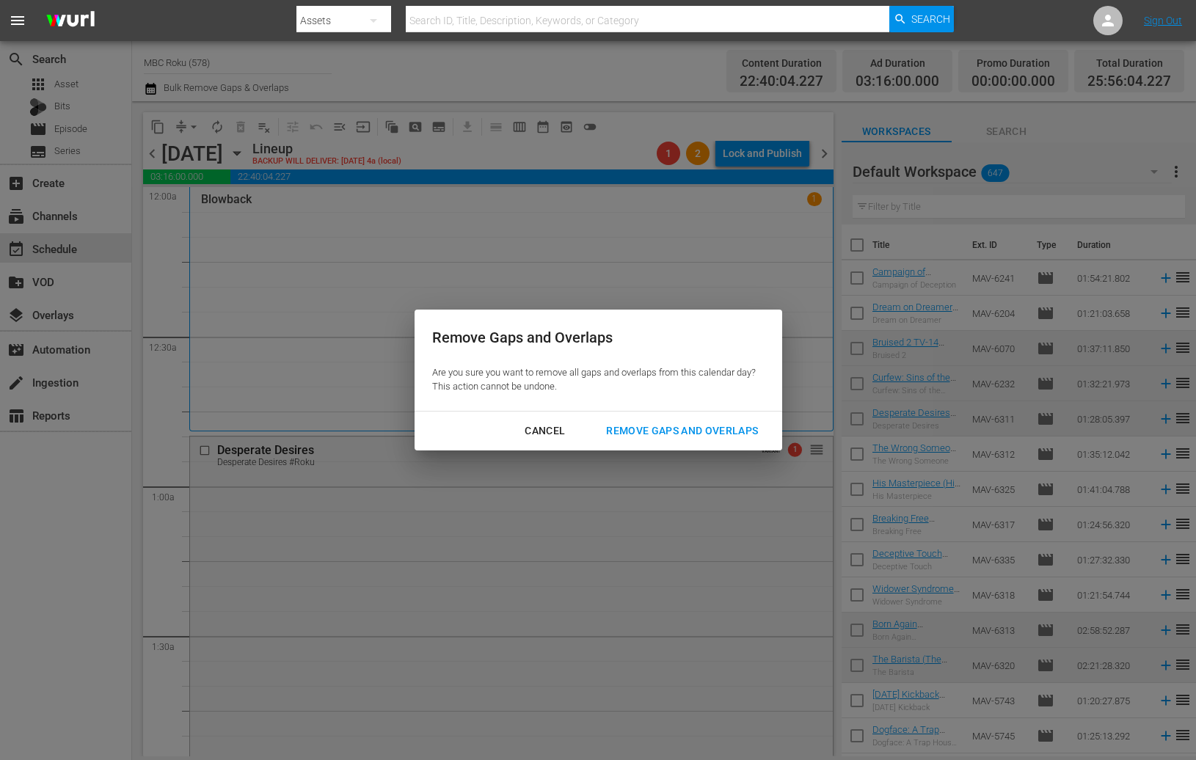
click at [666, 427] on div "Remove Gaps and Overlaps" at bounding box center [682, 431] width 175 height 18
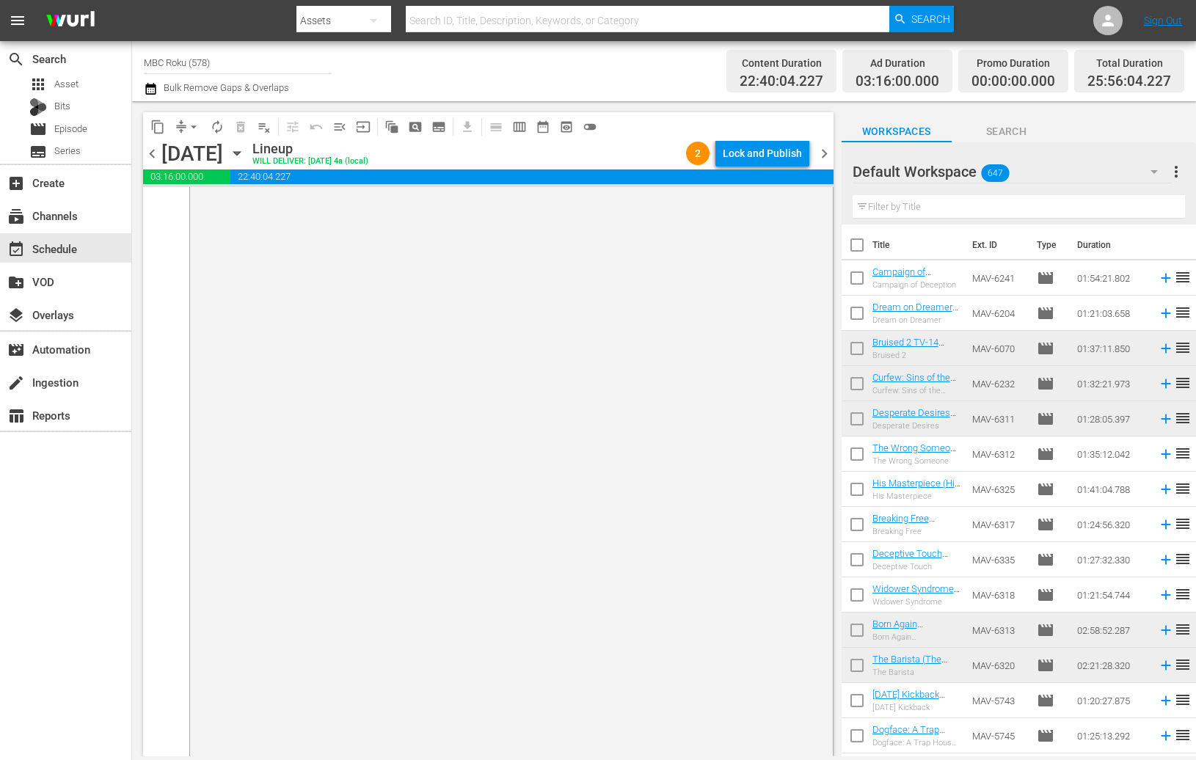
scroll to position [7427, 0]
click at [769, 156] on div "Lock and Publish" at bounding box center [762, 153] width 79 height 26
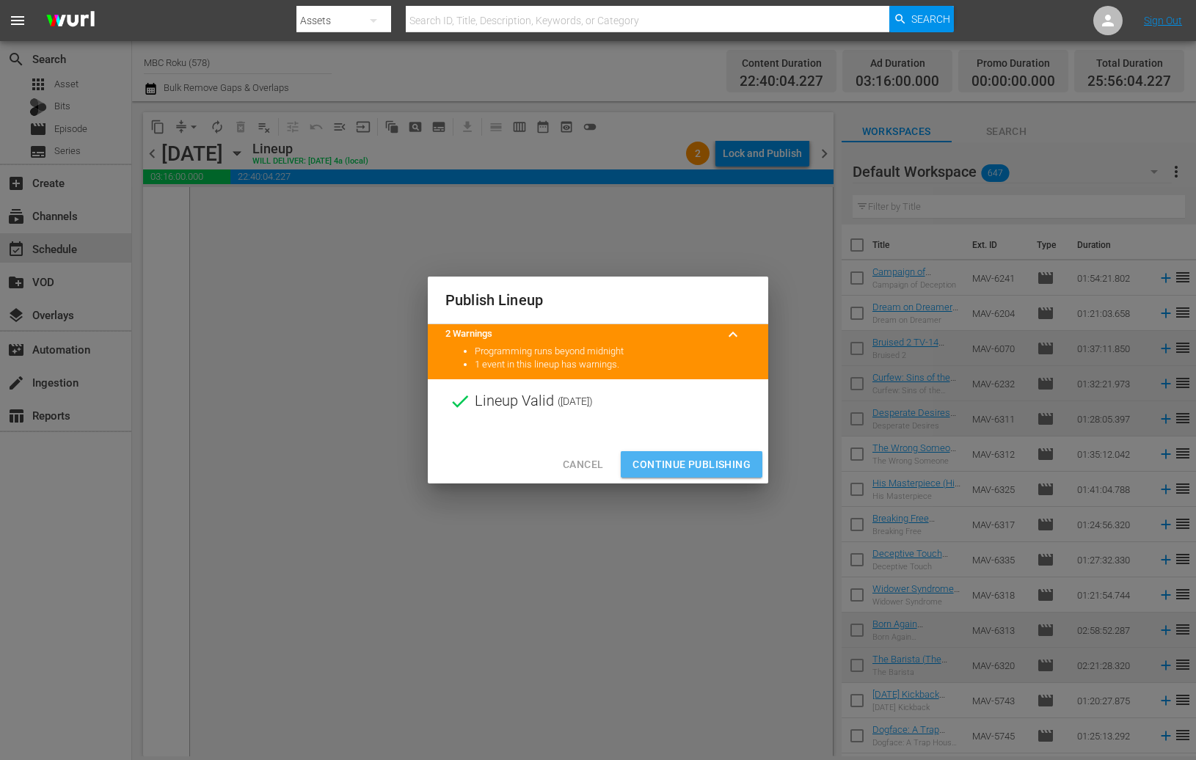
click at [704, 460] on span "Continue Publishing" at bounding box center [692, 465] width 118 height 18
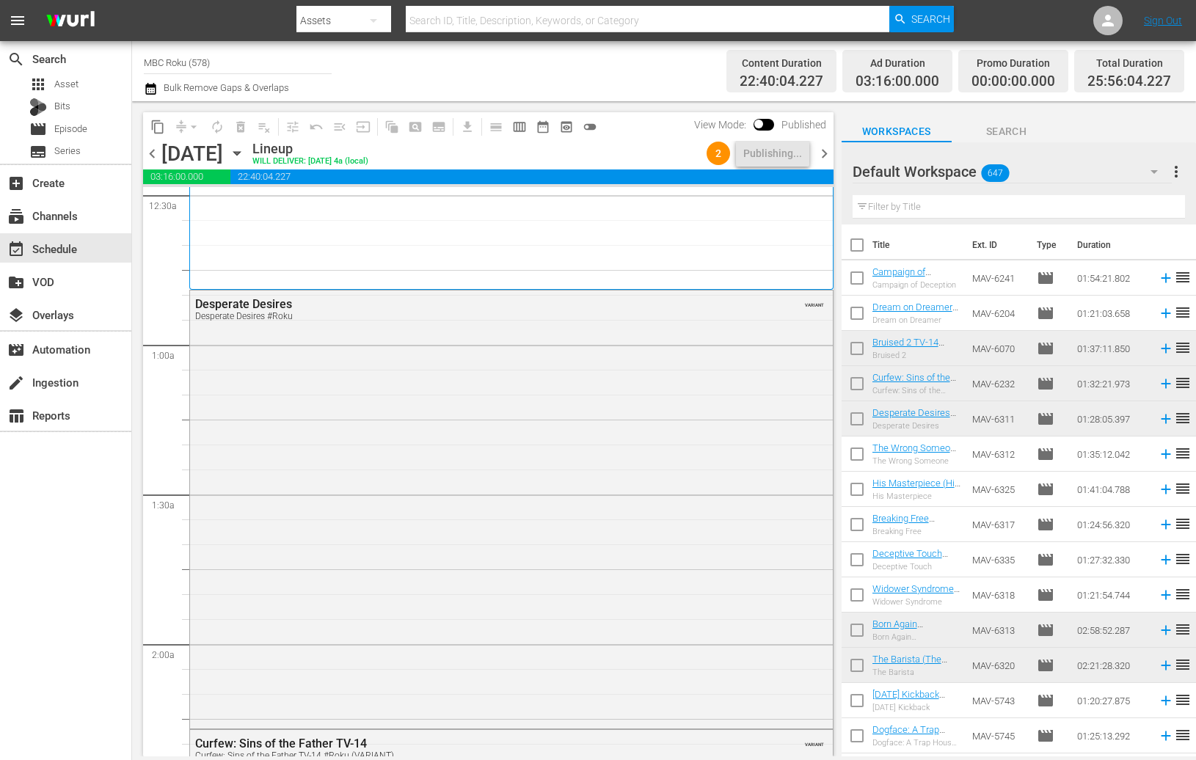
scroll to position [0, 0]
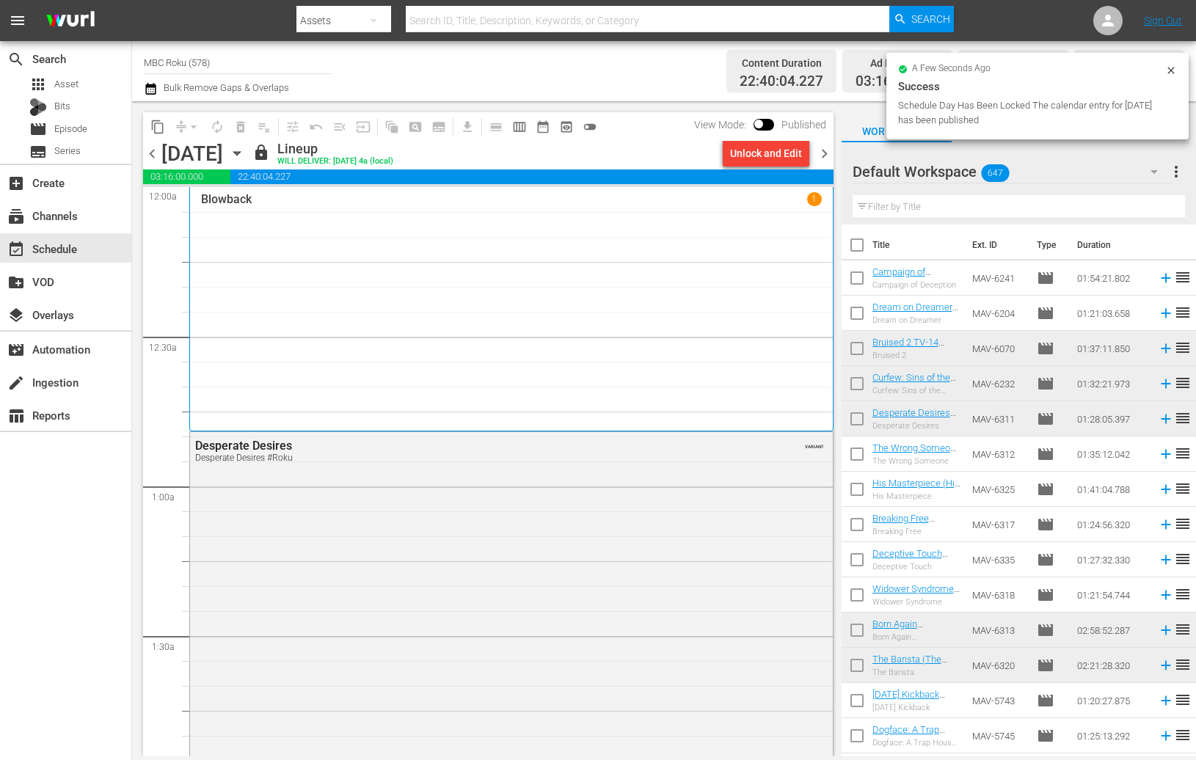
drag, startPoint x: 827, startPoint y: 154, endPoint x: 892, endPoint y: 180, distance: 70.2
click at [827, 154] on span "chevron_right" at bounding box center [824, 154] width 18 height 18
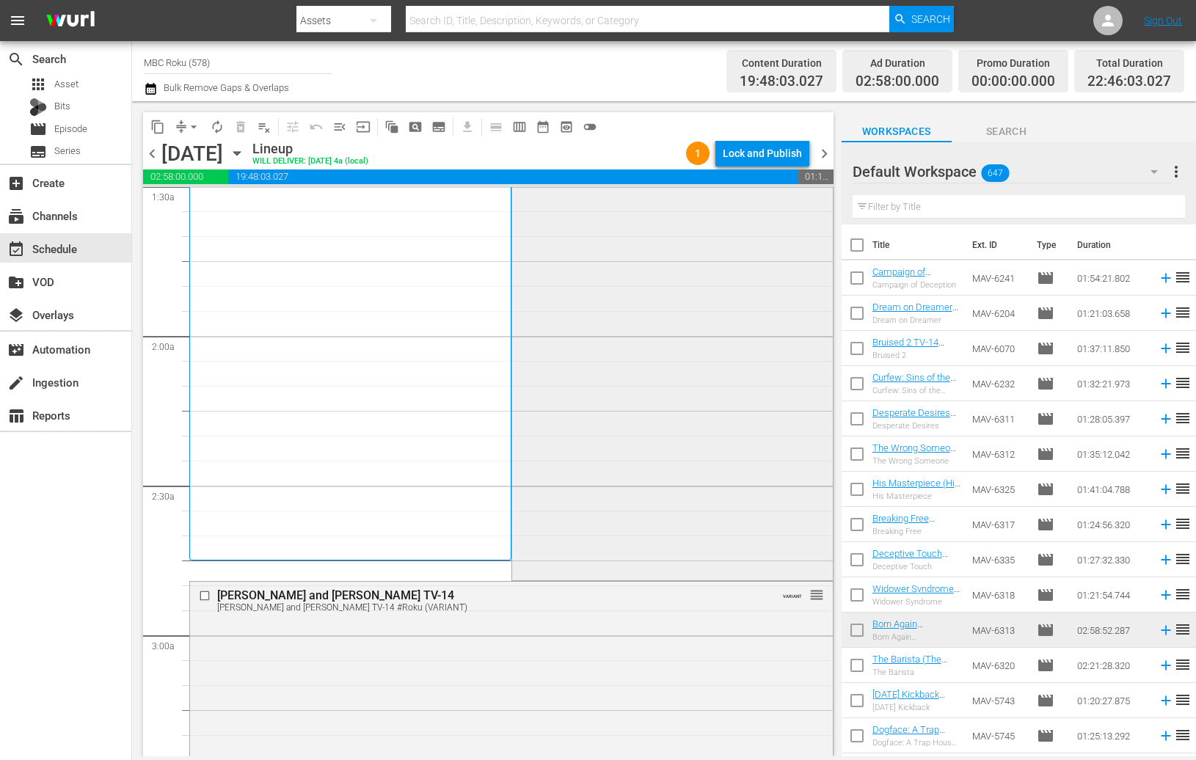
scroll to position [455, 0]
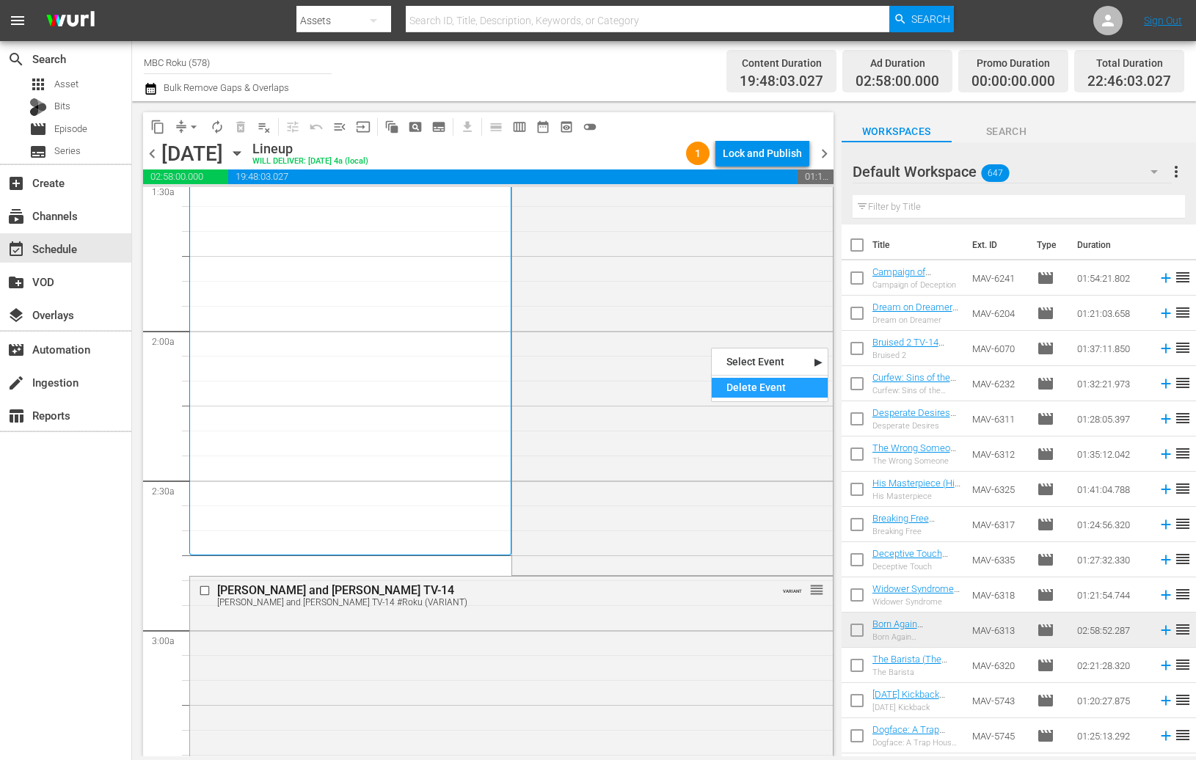
click at [732, 383] on div "Delete Event" at bounding box center [770, 388] width 116 height 20
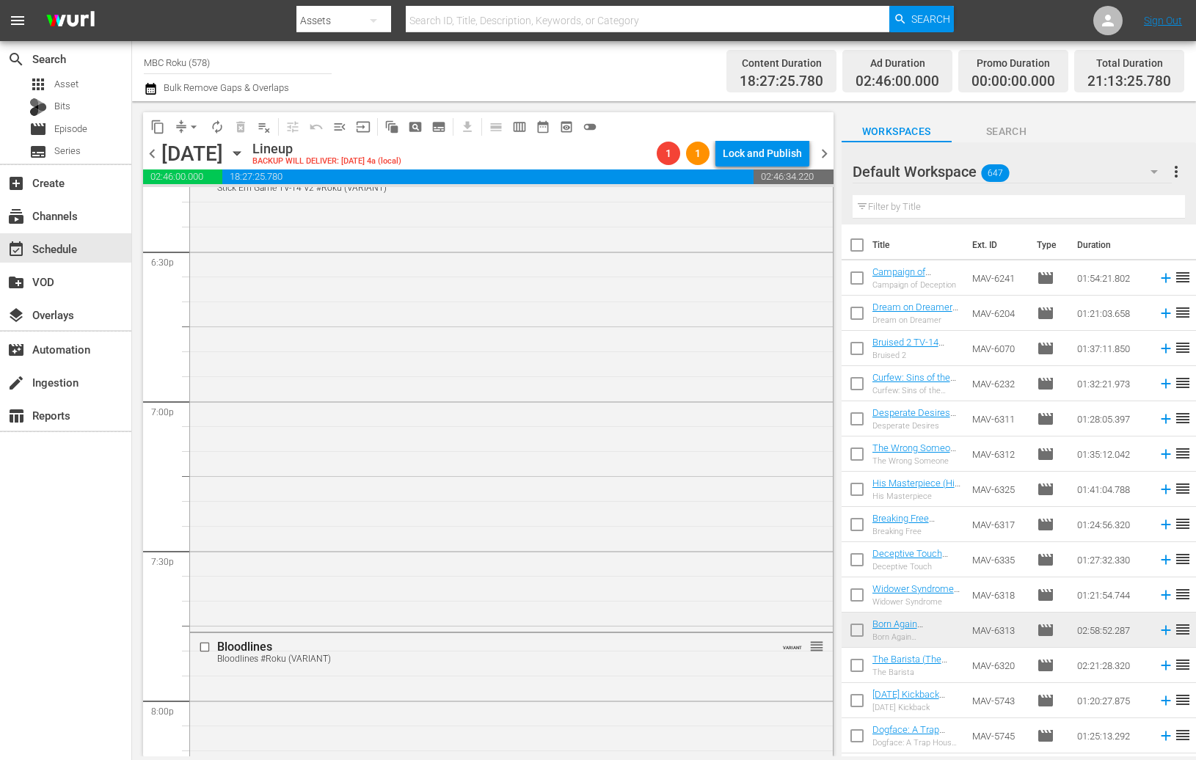
scroll to position [5465, 0]
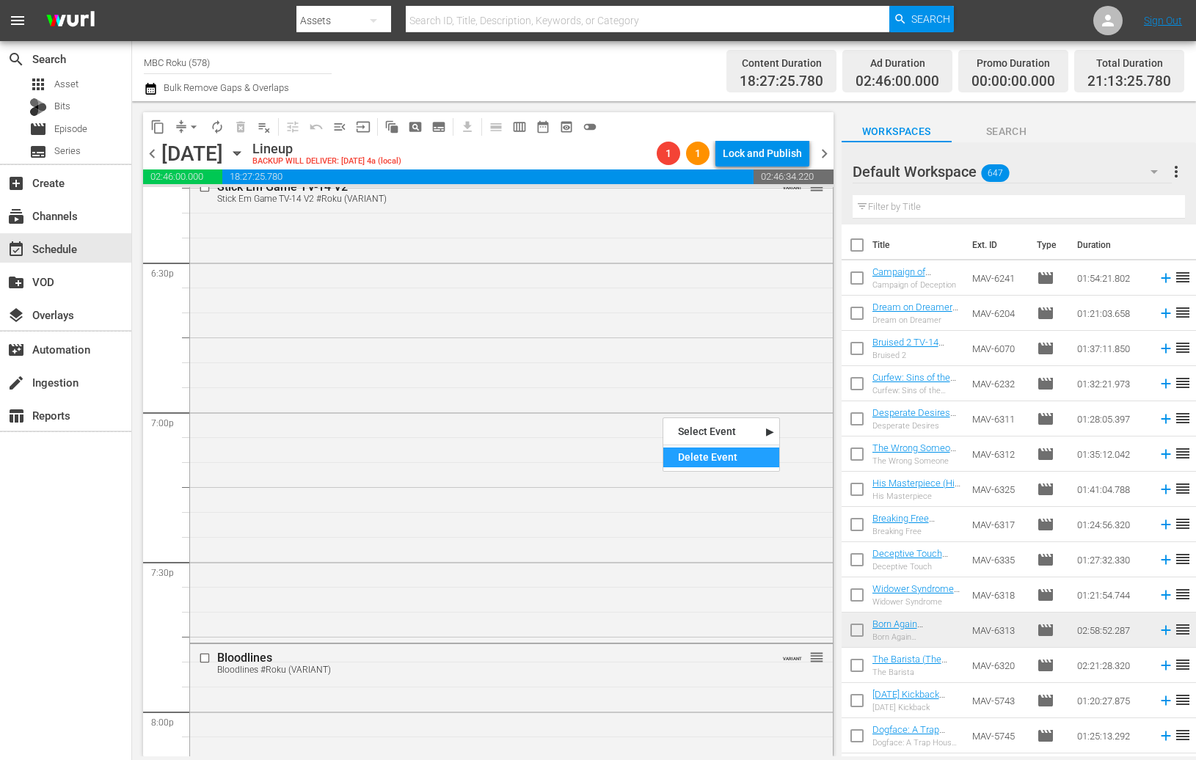
click at [695, 448] on div "Delete Event" at bounding box center [722, 458] width 116 height 20
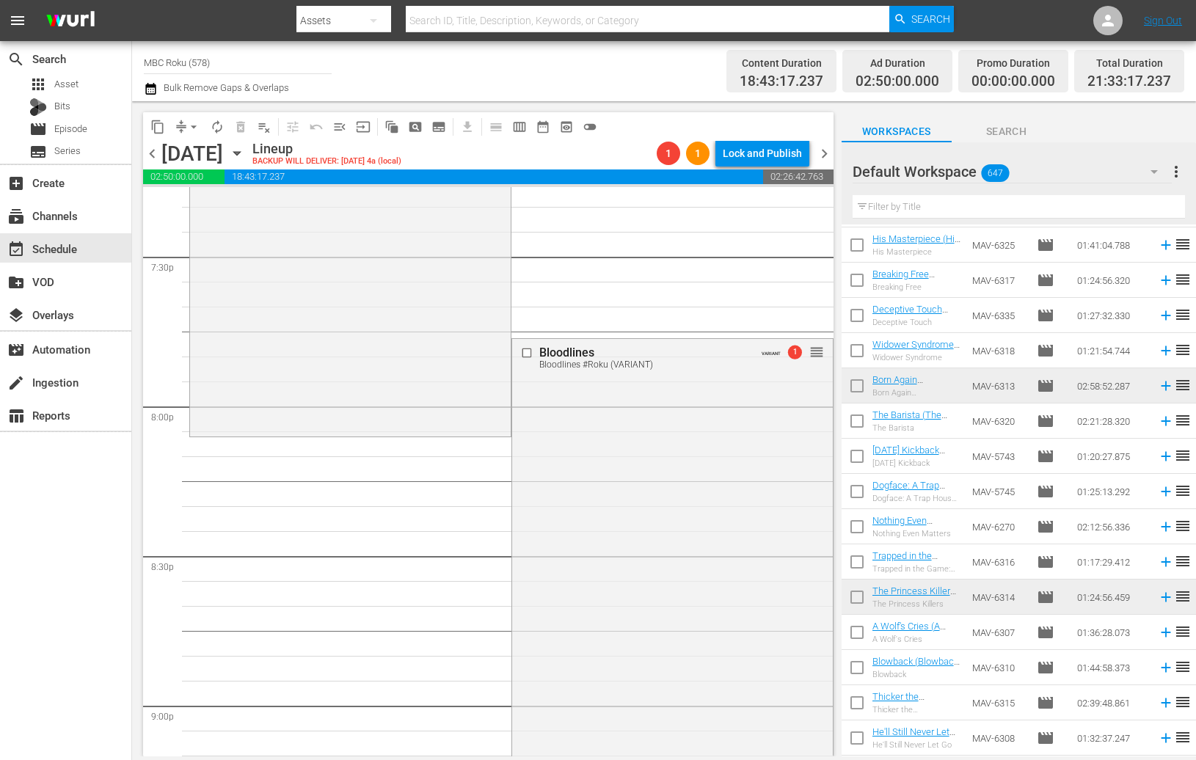
scroll to position [308, 0]
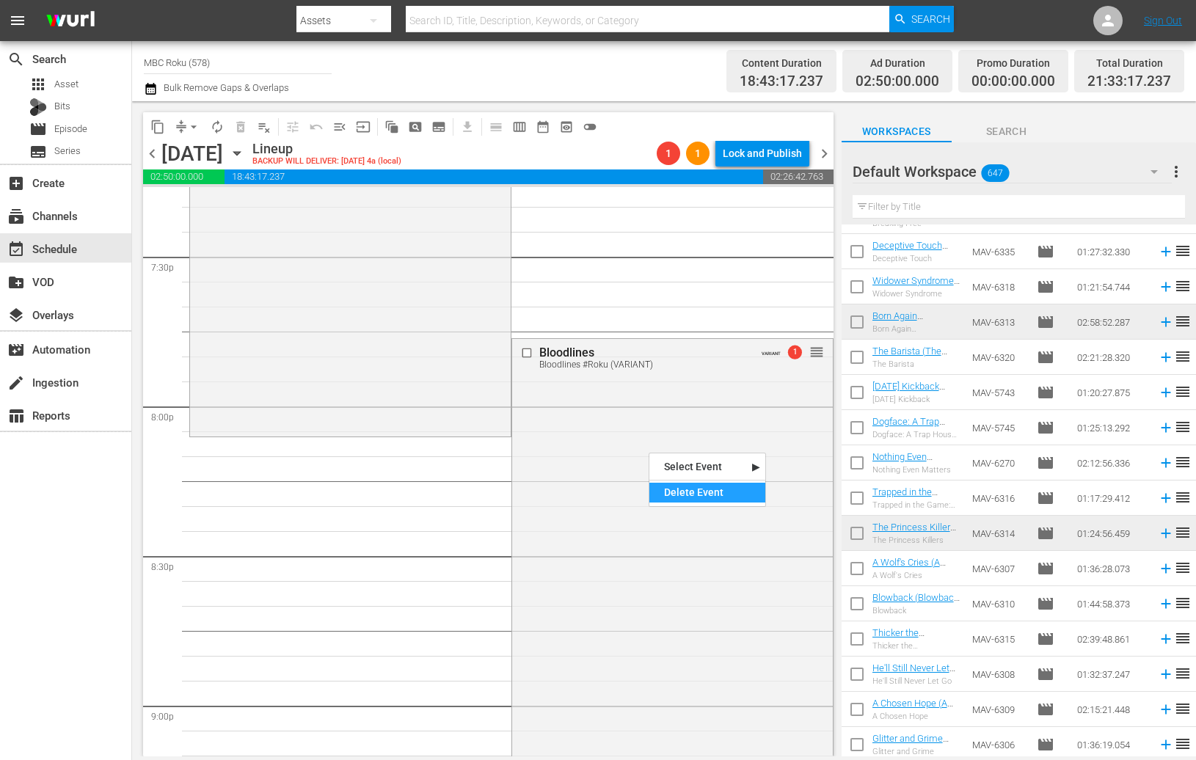
click at [682, 488] on div "Delete Event" at bounding box center [708, 493] width 116 height 20
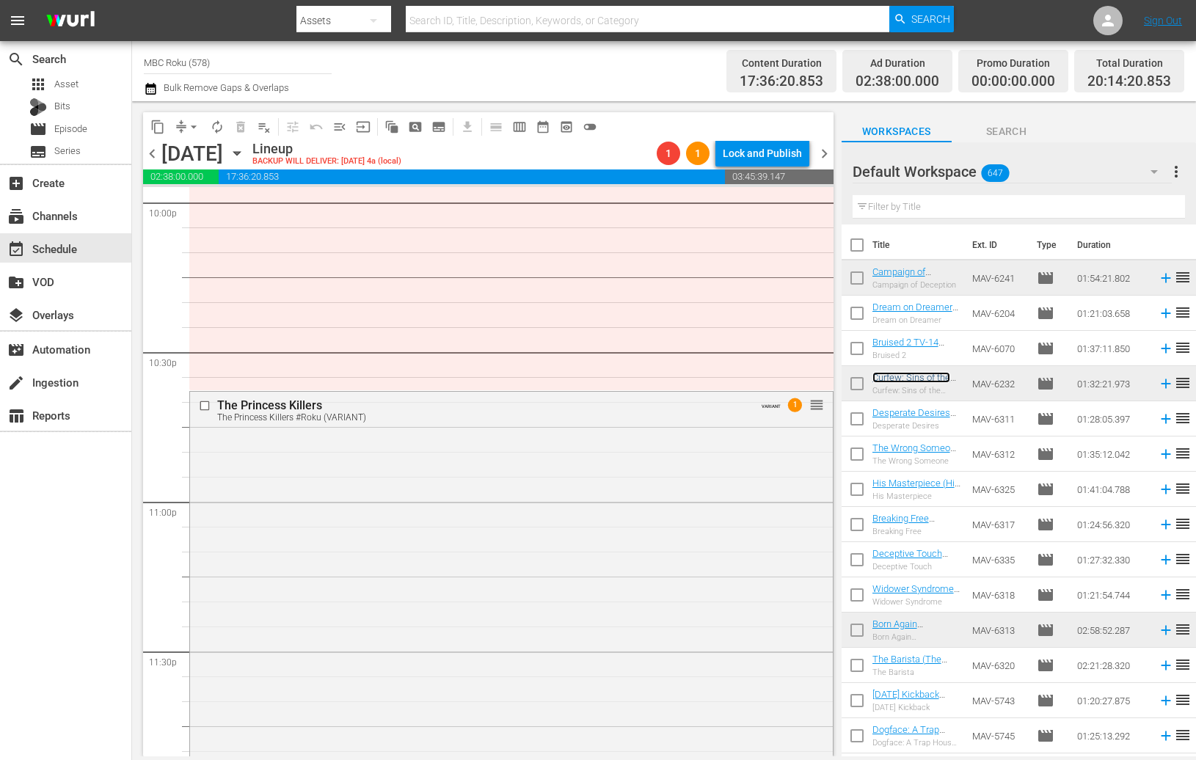
scroll to position [6544, 0]
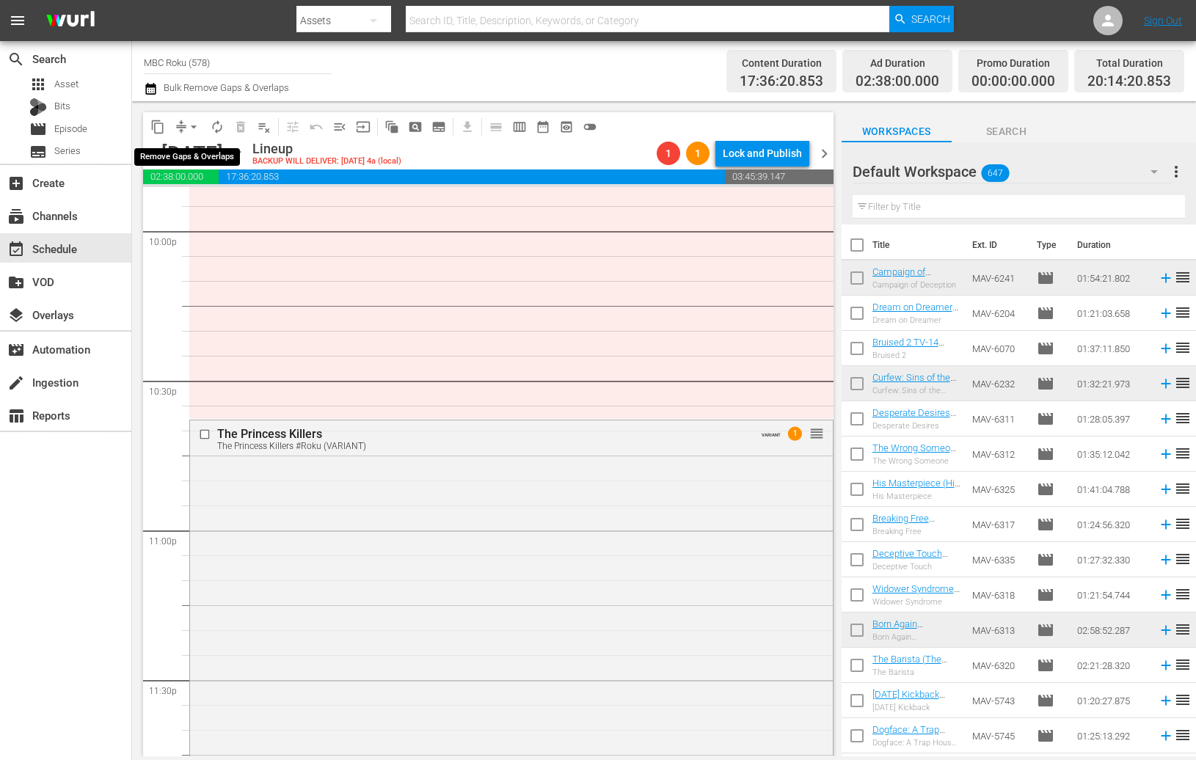
click at [190, 124] on span "arrow_drop_down" at bounding box center [193, 127] width 15 height 15
click at [209, 197] on li "Align to End of Previous Day" at bounding box center [194, 204] width 154 height 24
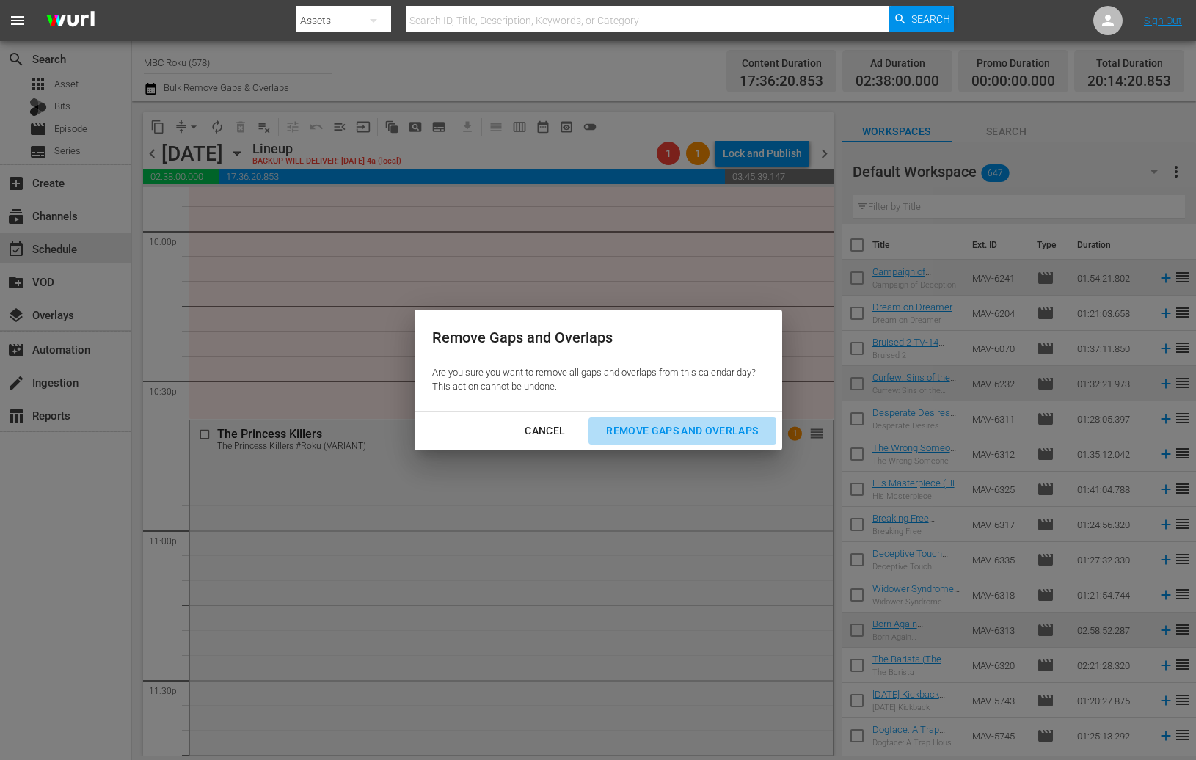
click at [724, 428] on div "Remove Gaps and Overlaps" at bounding box center [682, 431] width 175 height 18
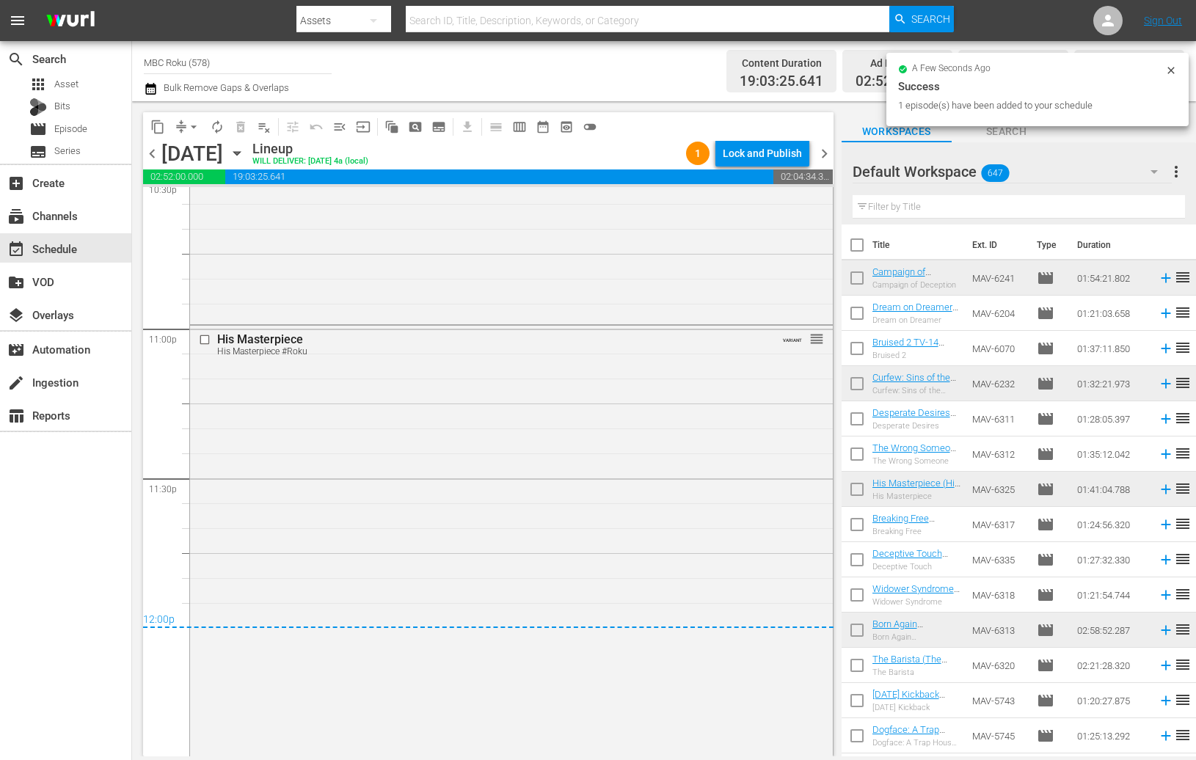
scroll to position [6819, 0]
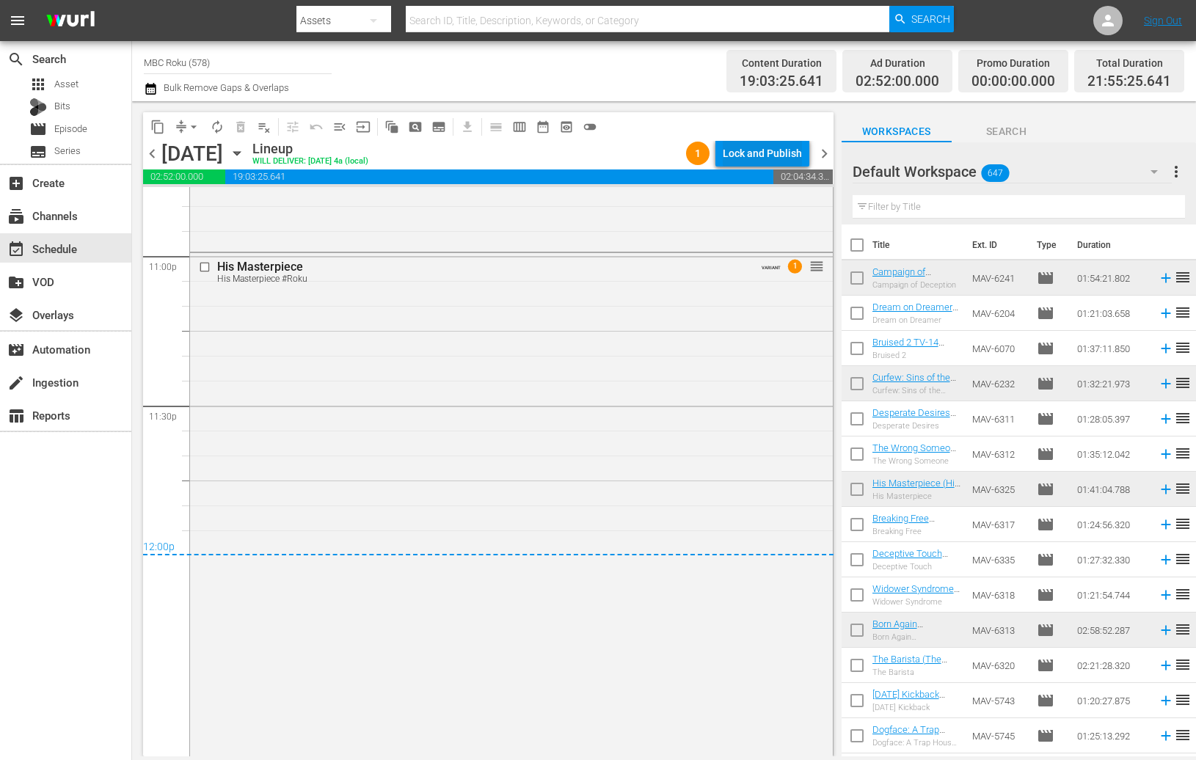
click at [769, 152] on div "Lock and Publish" at bounding box center [762, 153] width 79 height 26
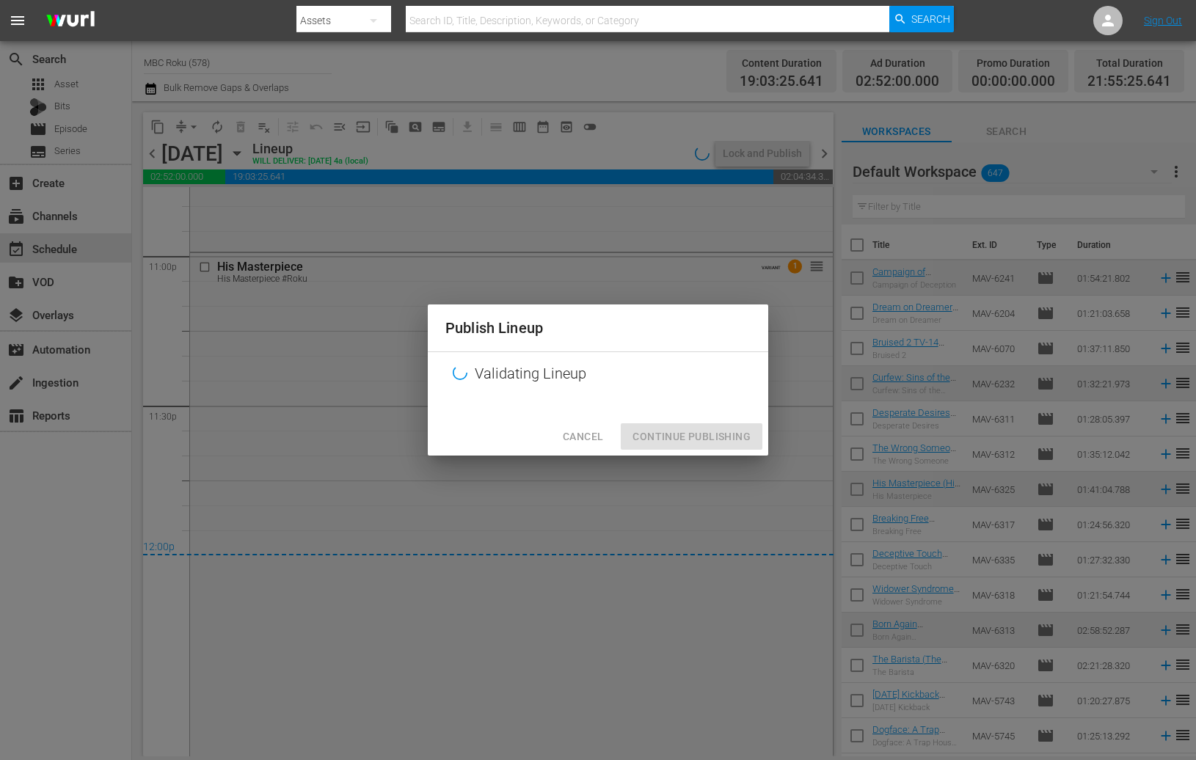
click at [679, 447] on div "Cancel Continue Publishing" at bounding box center [598, 437] width 341 height 39
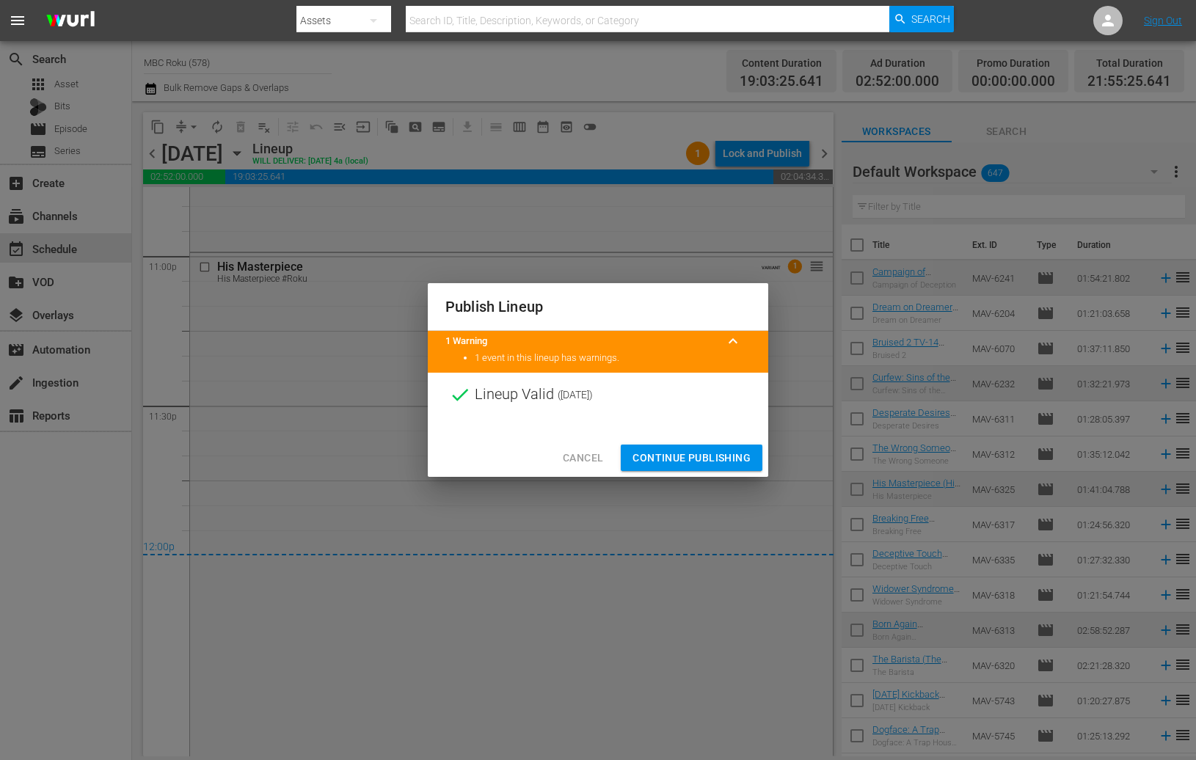
click at [680, 469] on button "Continue Publishing" at bounding box center [692, 458] width 142 height 27
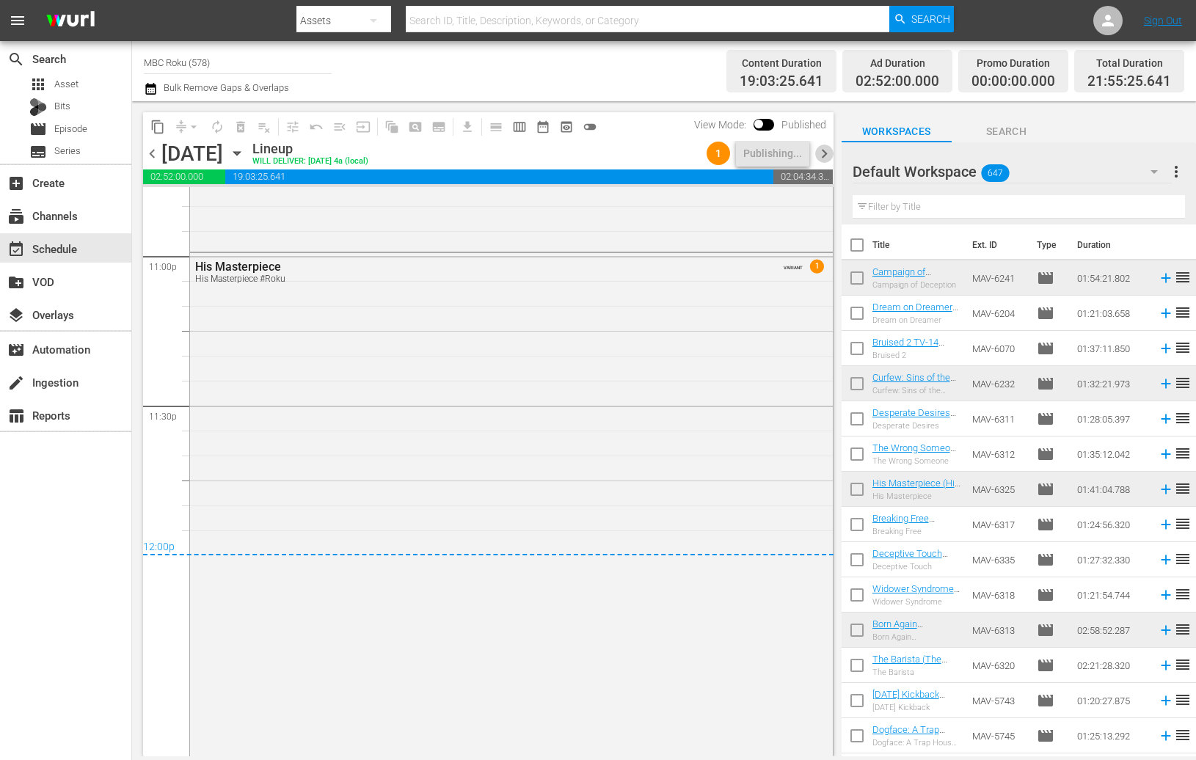
click at [821, 156] on span "chevron_right" at bounding box center [824, 154] width 18 height 18
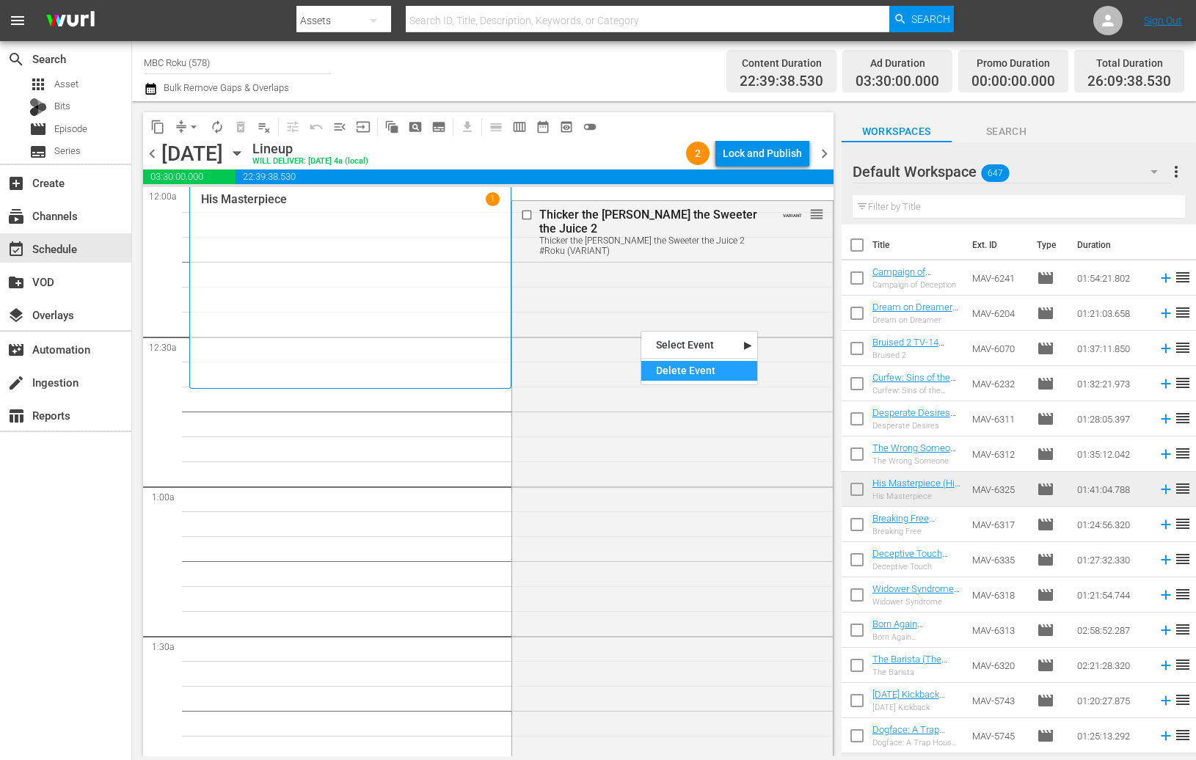
click at [669, 368] on div "Delete Event" at bounding box center [700, 371] width 116 height 20
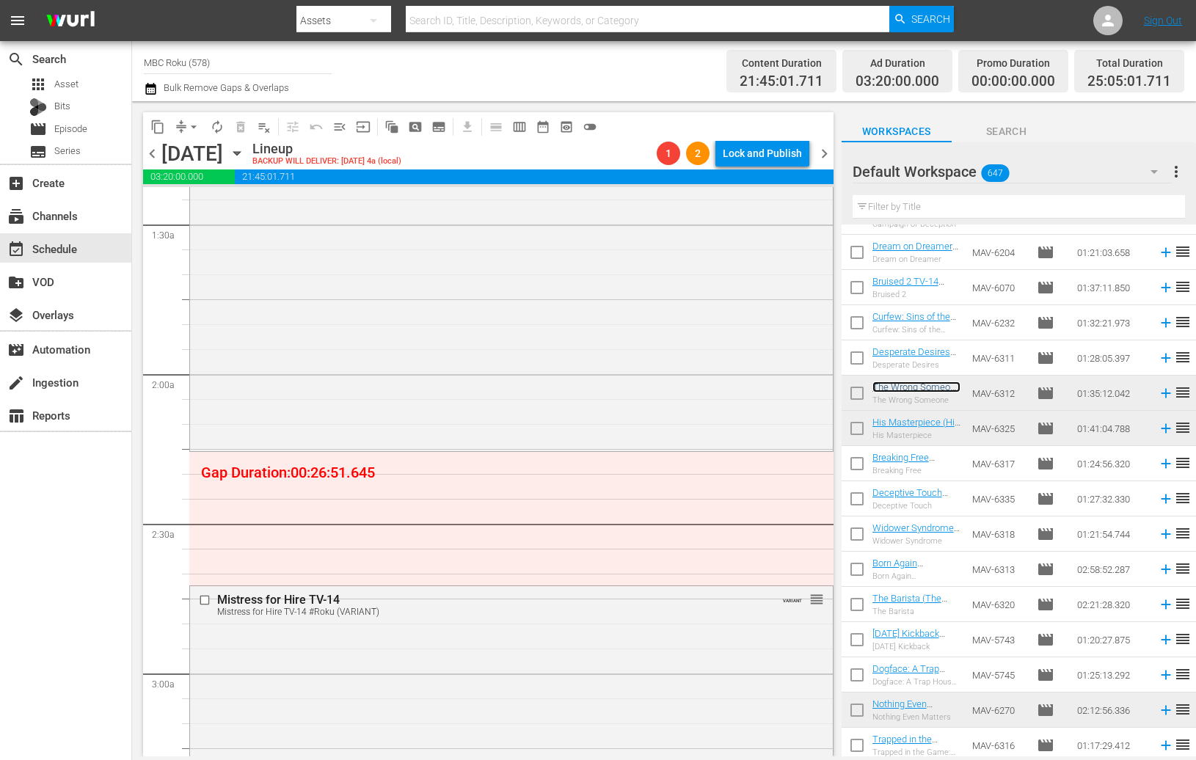
scroll to position [415, 0]
click at [200, 131] on span "arrow_drop_down" at bounding box center [193, 127] width 15 height 15
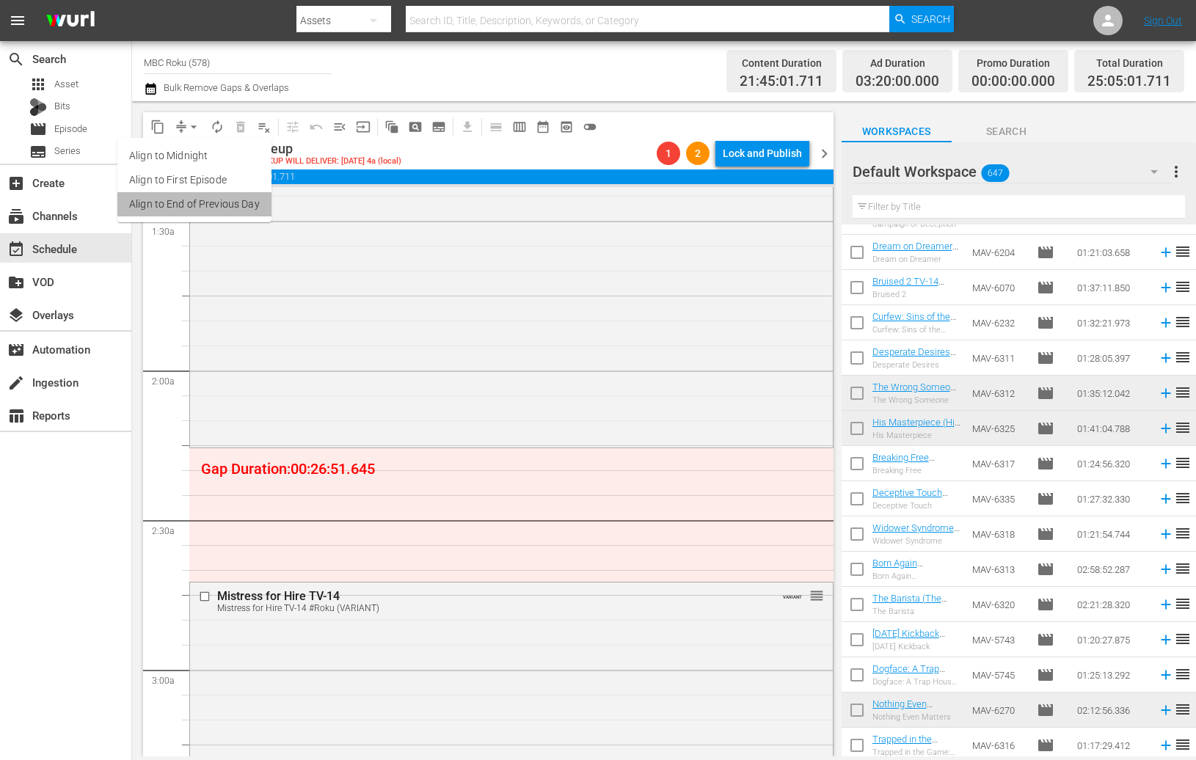
click at [218, 200] on li "Align to End of Previous Day" at bounding box center [194, 204] width 154 height 24
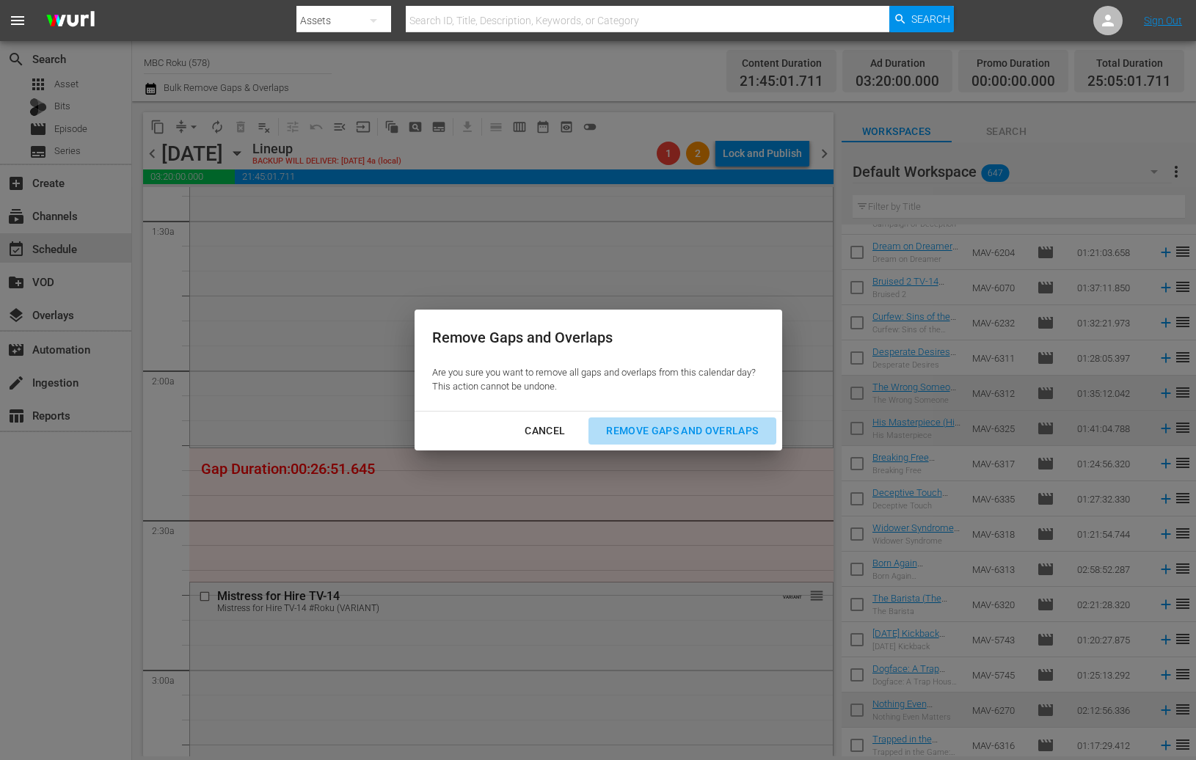
drag, startPoint x: 706, startPoint y: 433, endPoint x: 719, endPoint y: 437, distance: 13.0
click at [706, 433] on div "Remove Gaps and Overlaps" at bounding box center [682, 431] width 175 height 18
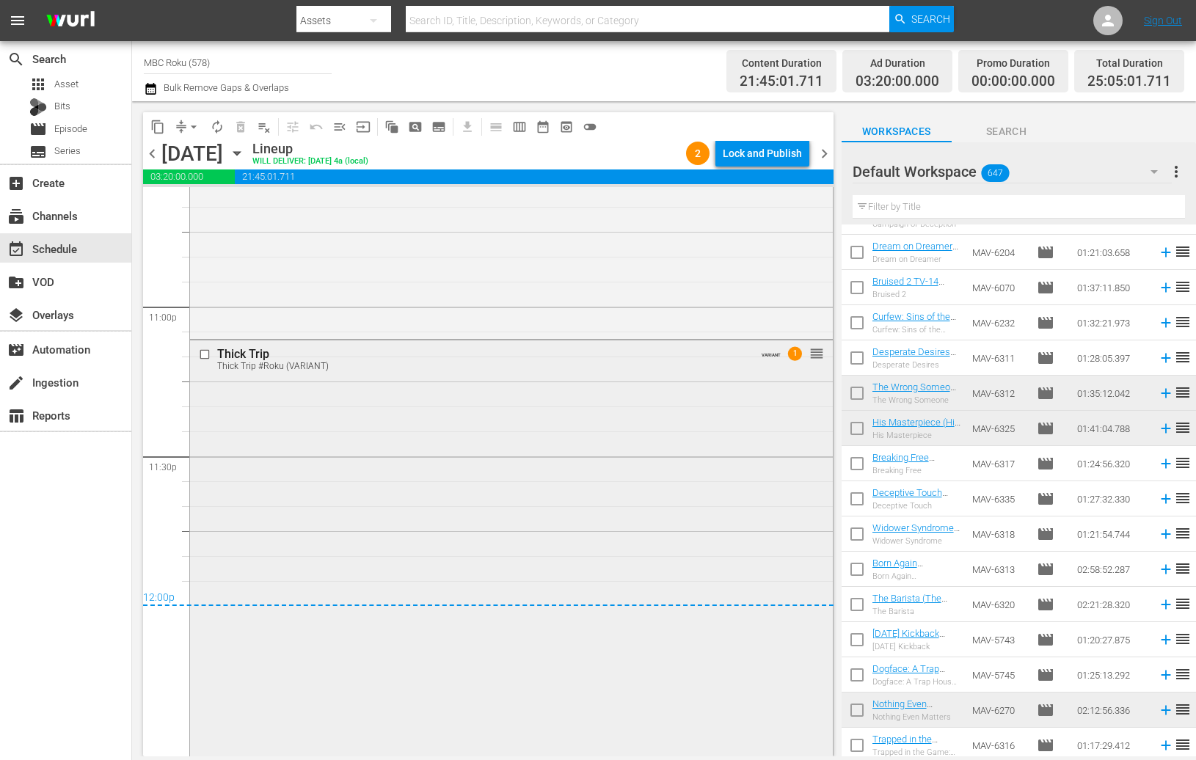
scroll to position [6771, 0]
click at [513, 476] on div "Delete Event" at bounding box center [540, 484] width 116 height 20
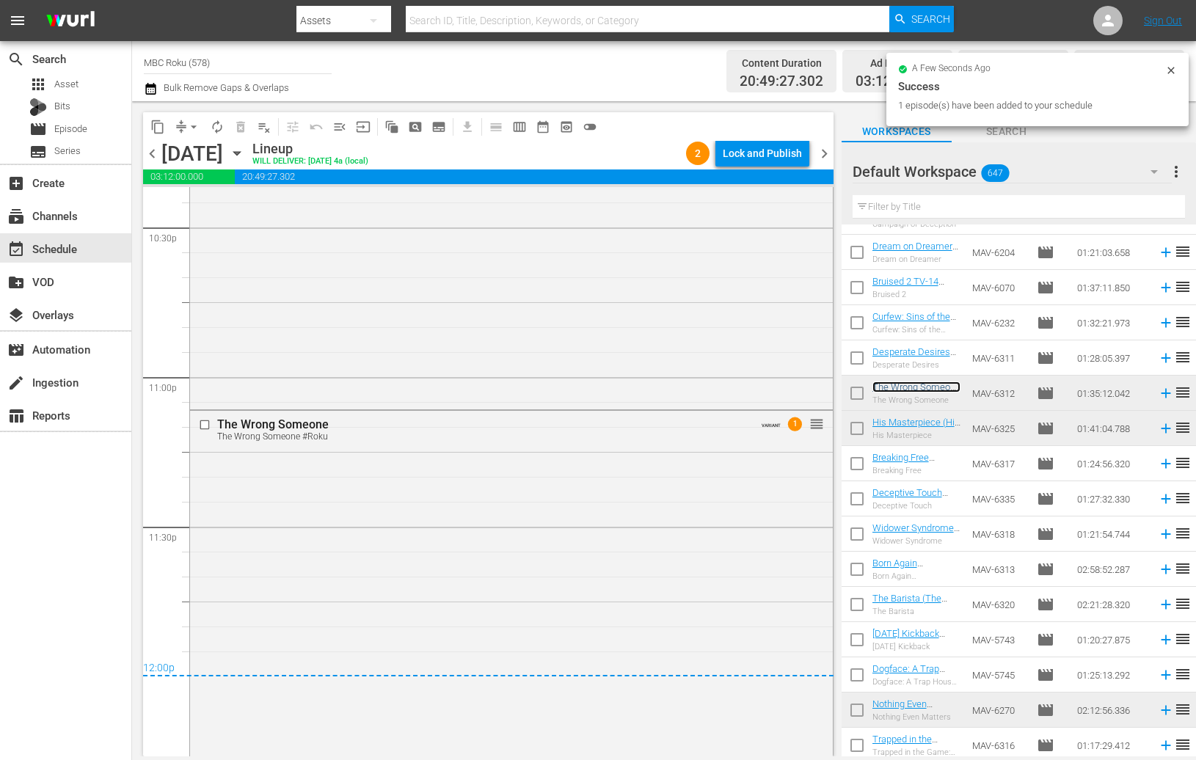
scroll to position [6702, 0]
drag, startPoint x: 923, startPoint y: 388, endPoint x: 761, endPoint y: 21, distance: 401.0
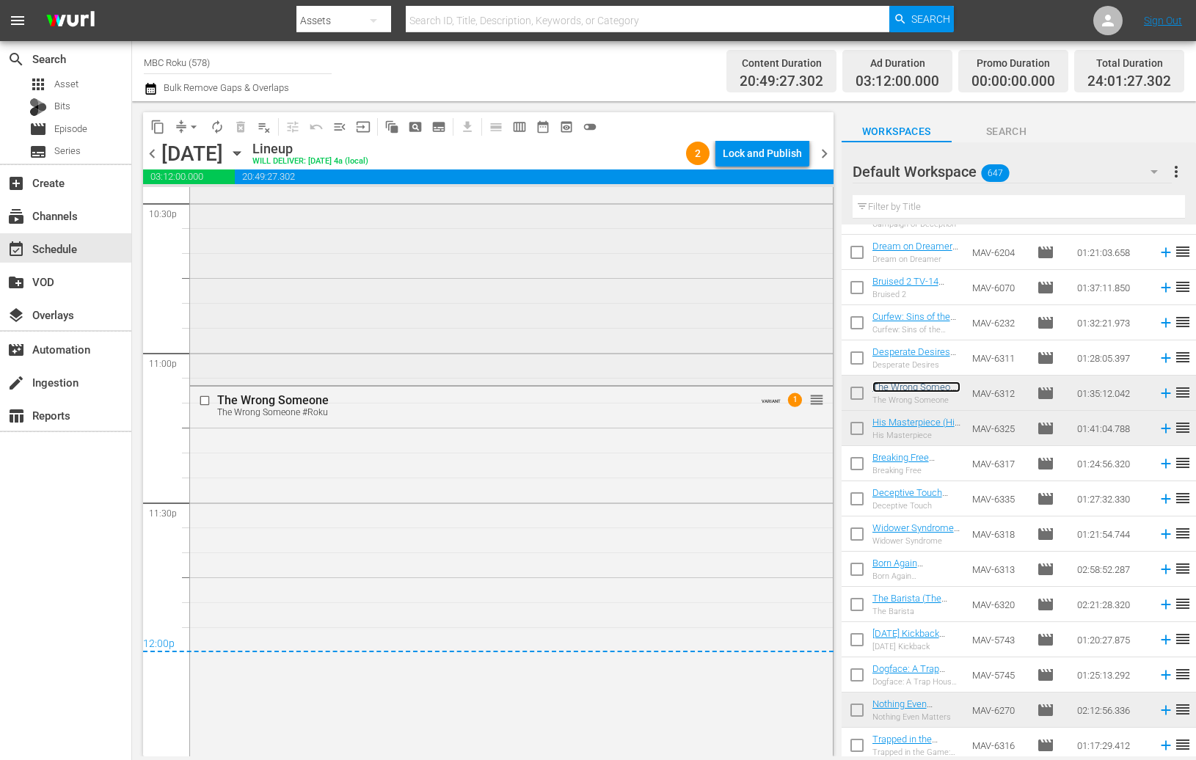
scroll to position [6826, 0]
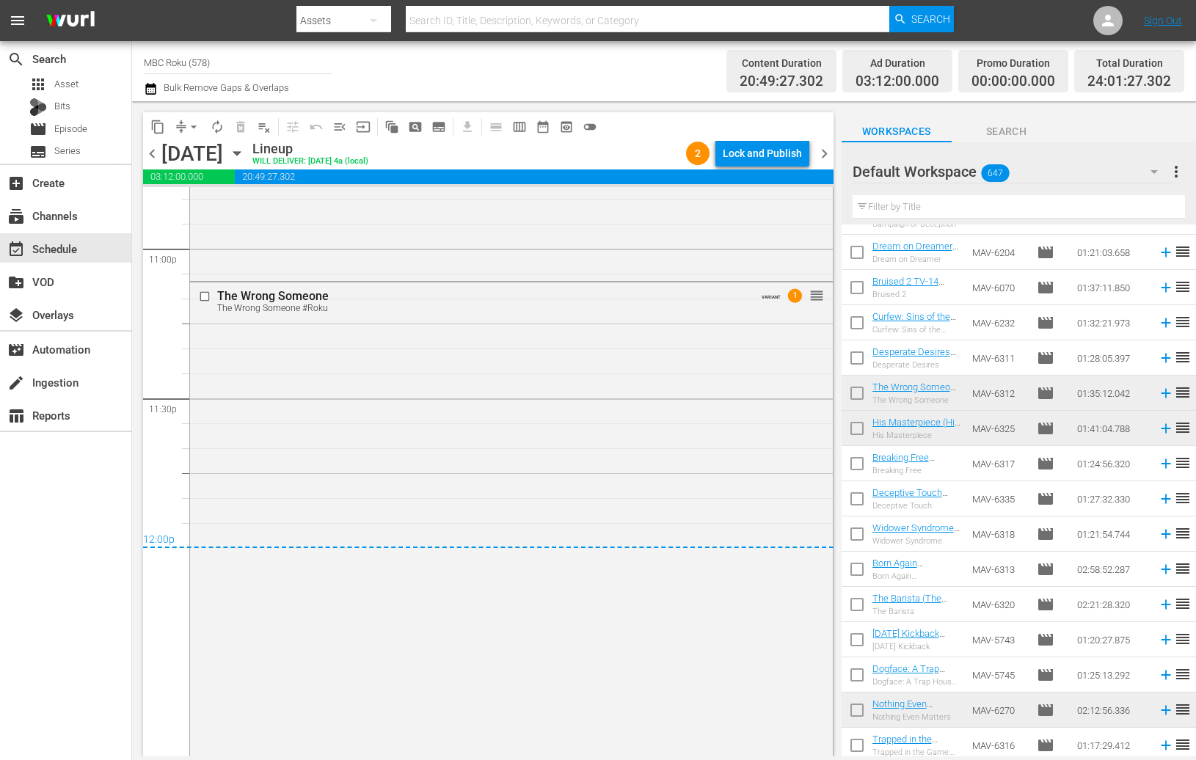
click at [746, 145] on div "Lock and Publish" at bounding box center [762, 153] width 79 height 26
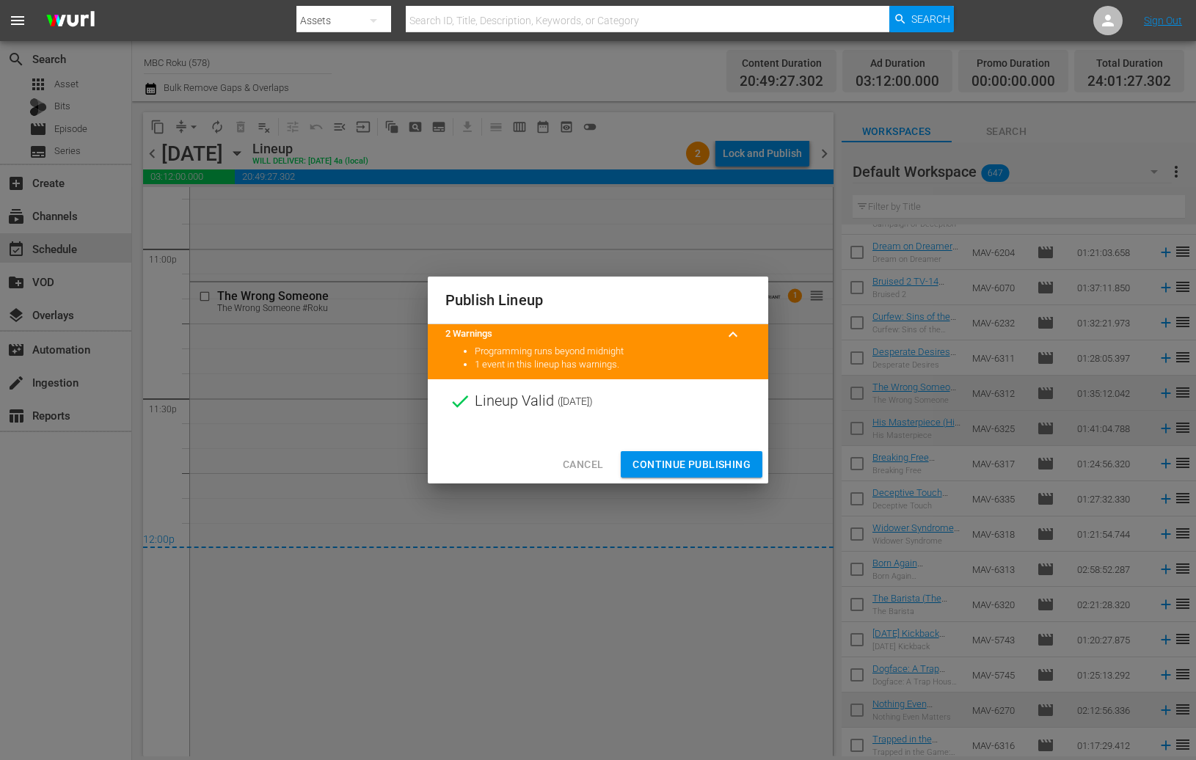
click at [698, 456] on span "Continue Publishing" at bounding box center [692, 465] width 118 height 18
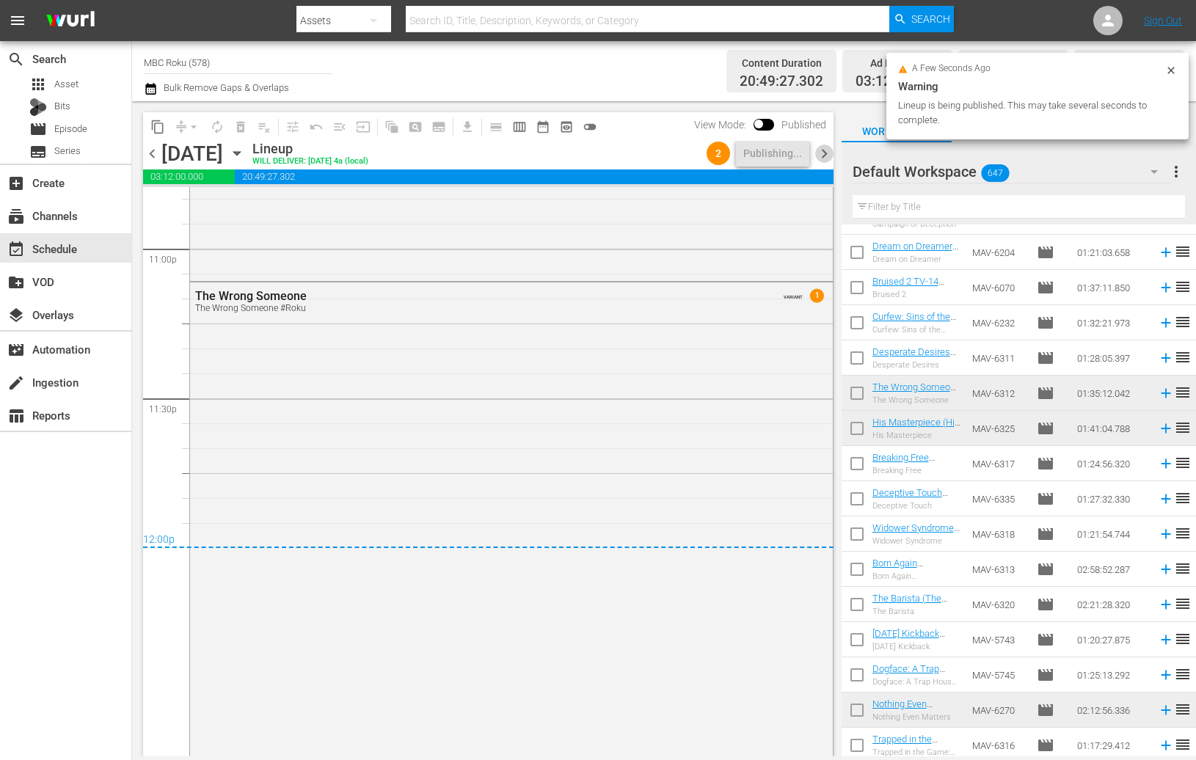
click at [822, 156] on span "chevron_right" at bounding box center [824, 154] width 18 height 18
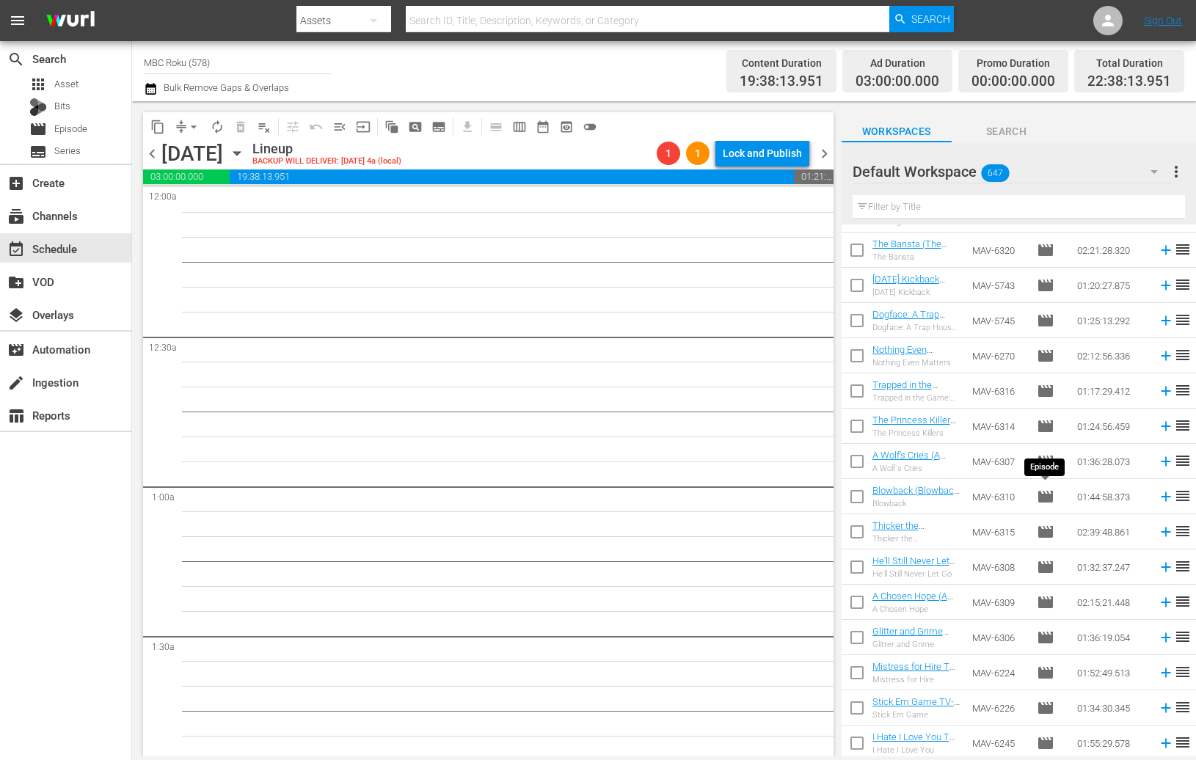
scroll to position [416, 0]
click at [155, 154] on span "chevron_left" at bounding box center [152, 154] width 18 height 18
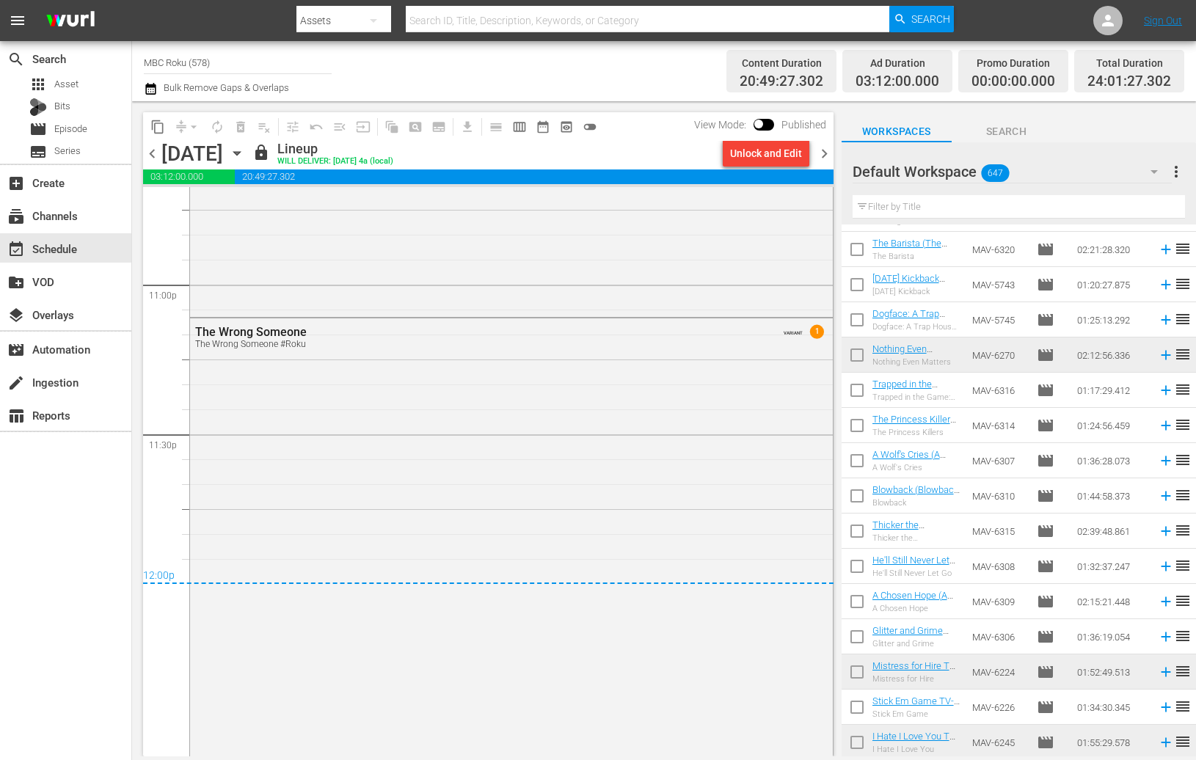
scroll to position [6826, 0]
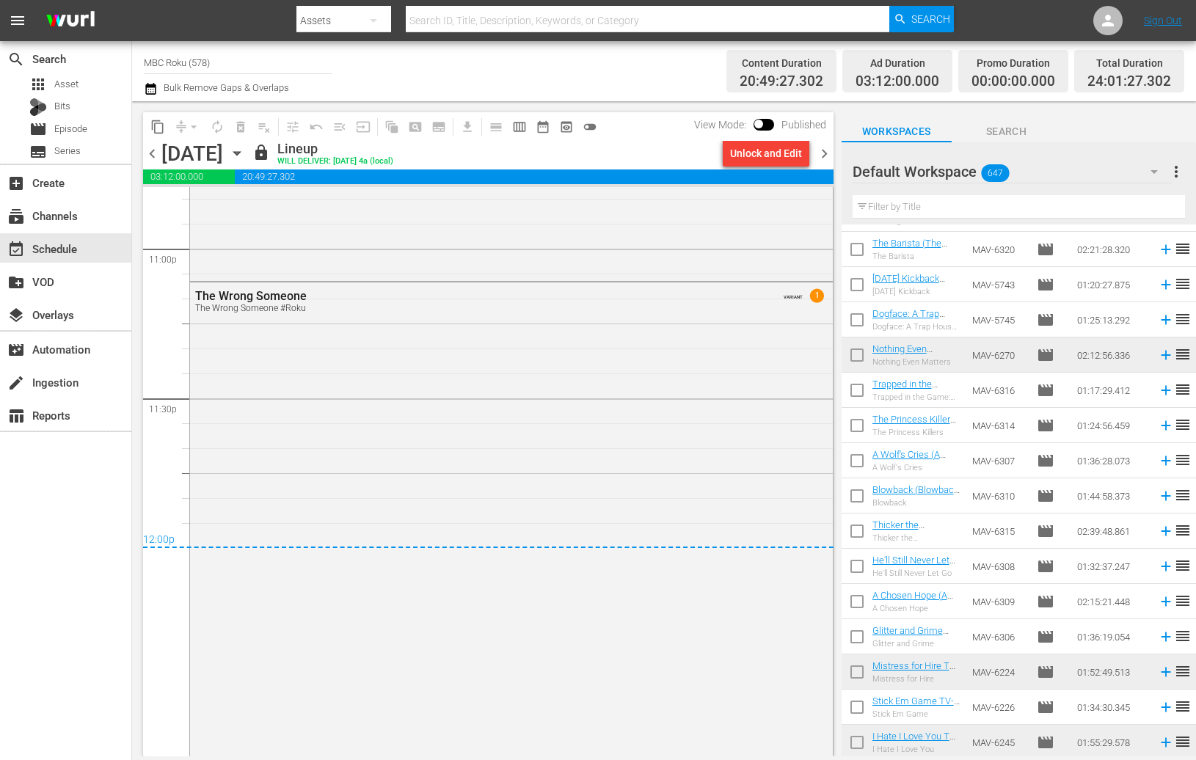
click at [821, 152] on span "chevron_right" at bounding box center [824, 154] width 18 height 18
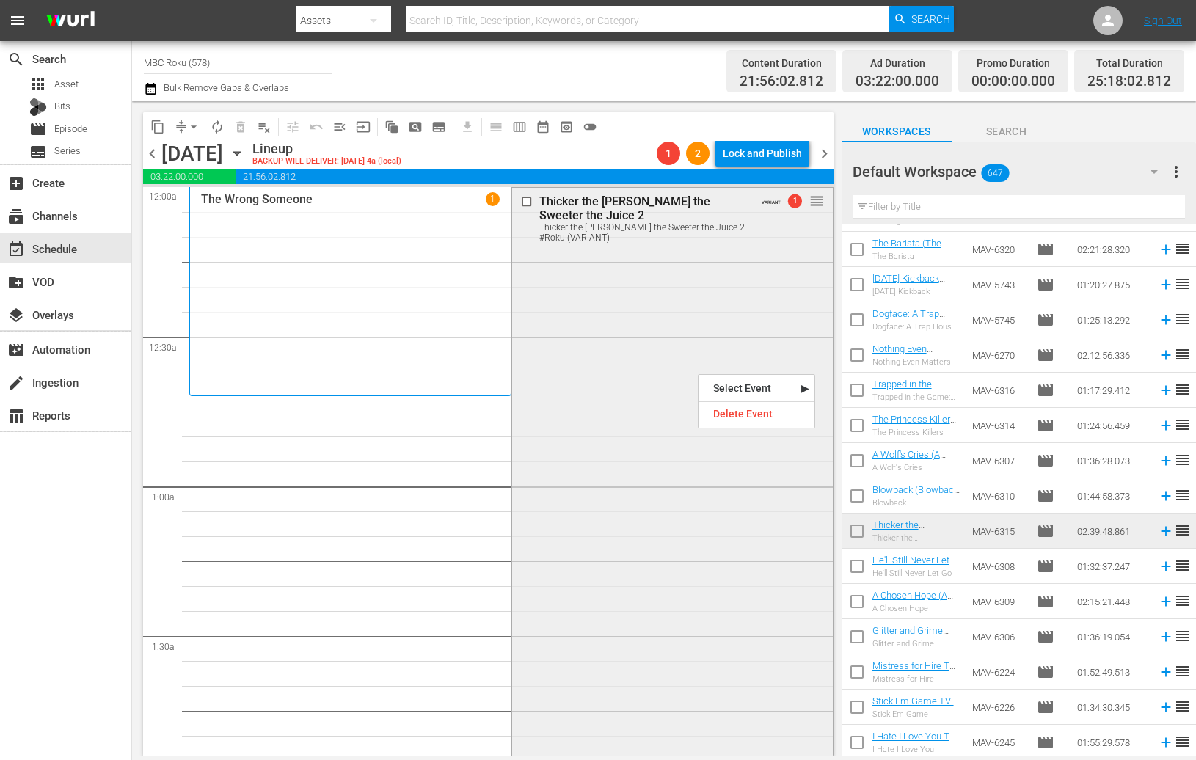
drag, startPoint x: 890, startPoint y: 437, endPoint x: 699, endPoint y: 373, distance: 201.9
click at [737, 408] on div "Delete Event" at bounding box center [757, 414] width 116 height 20
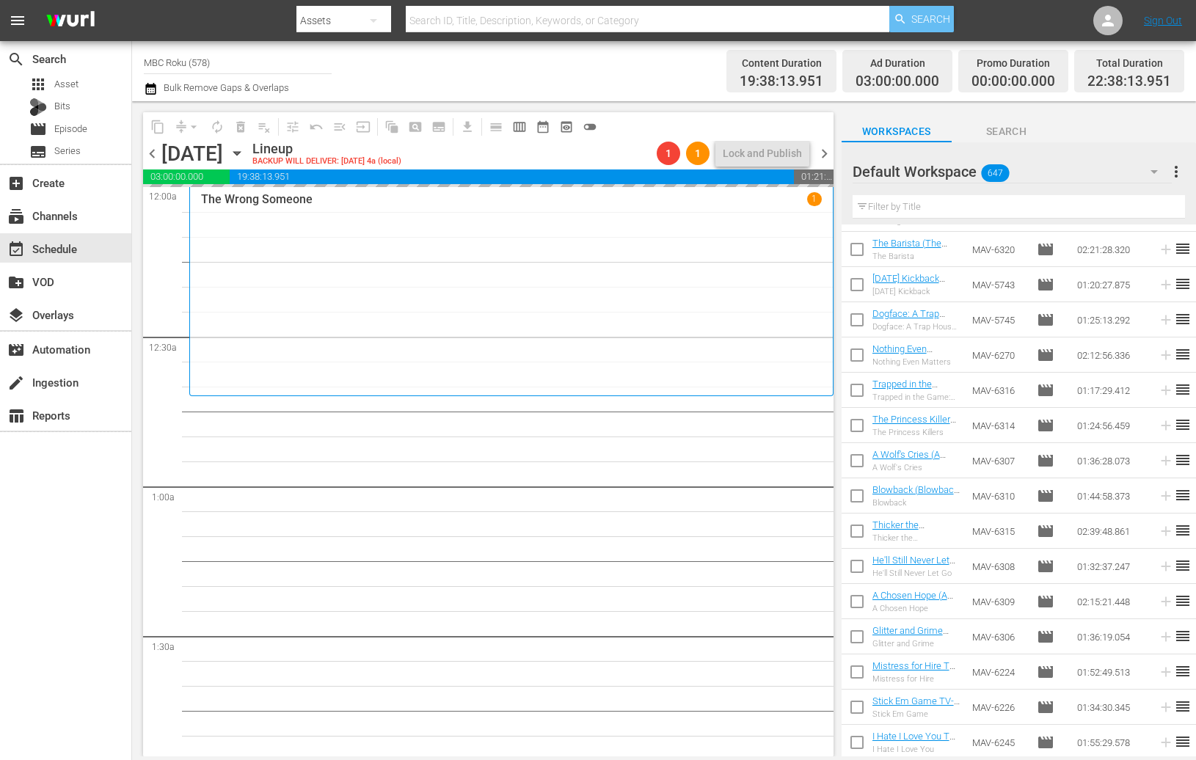
drag, startPoint x: 918, startPoint y: 628, endPoint x: 918, endPoint y: 10, distance: 618.0
